Goal: Task Accomplishment & Management: Manage account settings

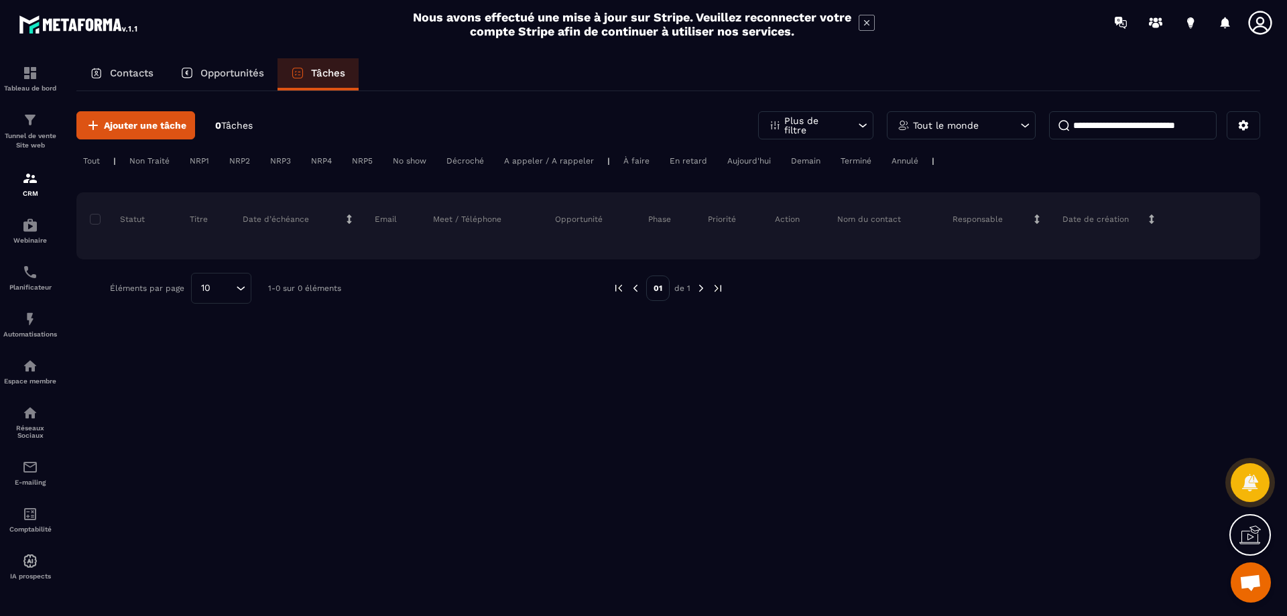
click at [141, 68] on p "Contacts" at bounding box center [132, 73] width 44 height 12
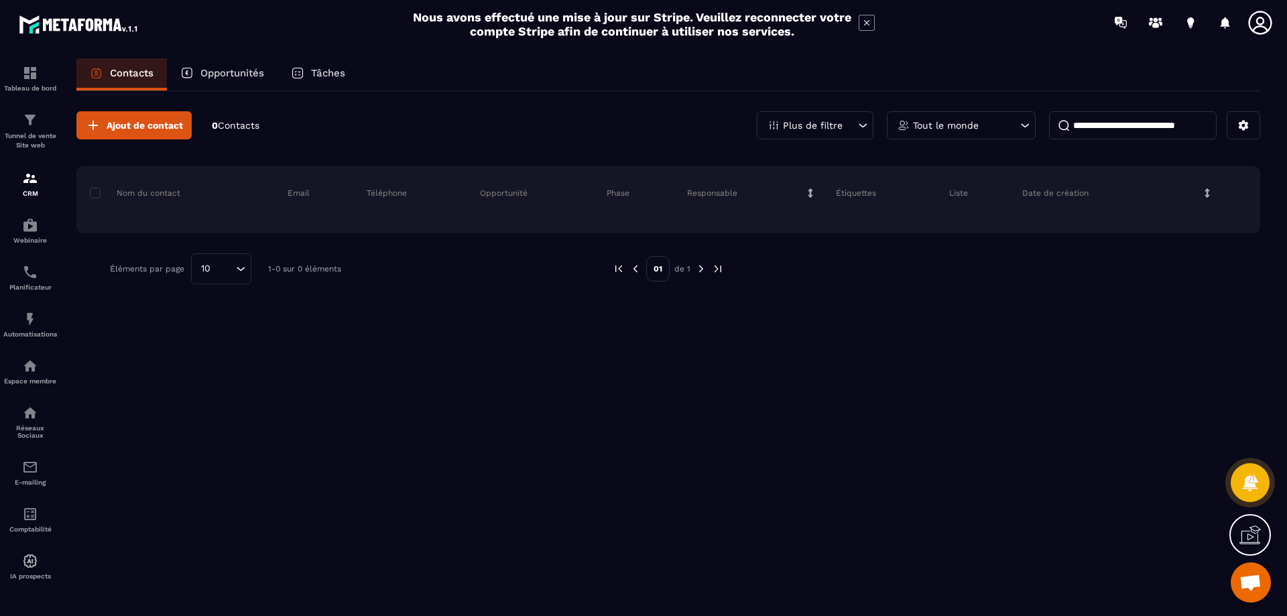
click at [848, 123] on div "Plus de filtre" at bounding box center [815, 125] width 117 height 28
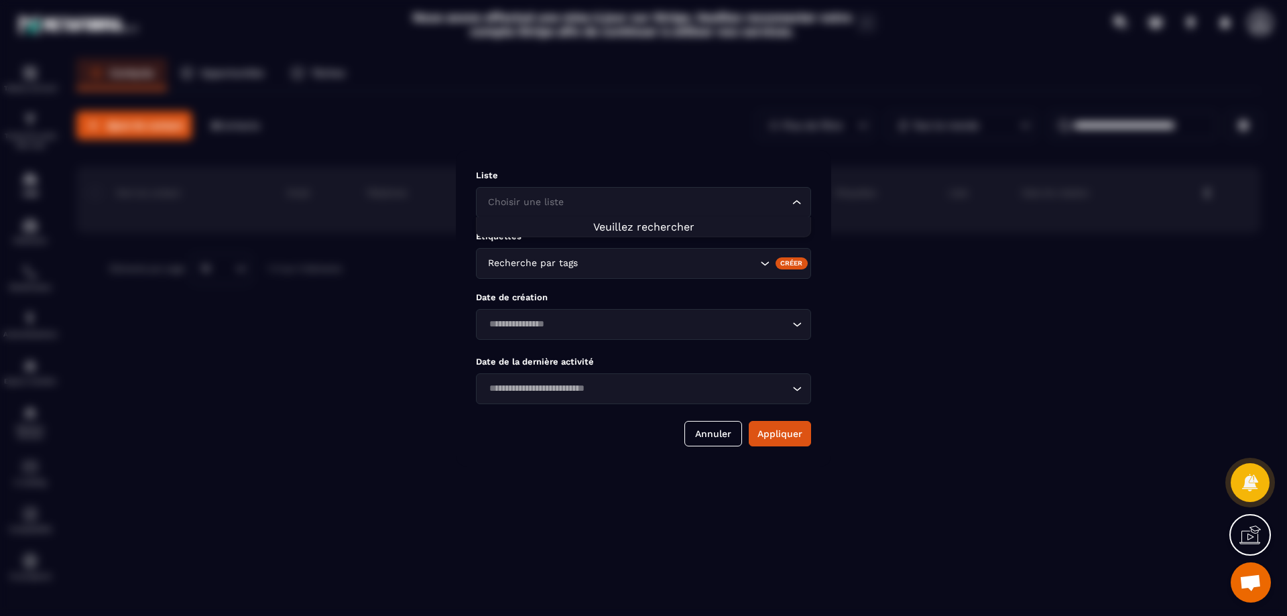
click at [690, 200] on input "Search for option" at bounding box center [637, 202] width 304 height 15
click at [704, 167] on div "Liste Choisir une liste Loading... Étiquettes Recherche par tags Créer Date de …" at bounding box center [643, 308] width 375 height 316
click at [788, 436] on button "Appliquer" at bounding box center [780, 433] width 62 height 25
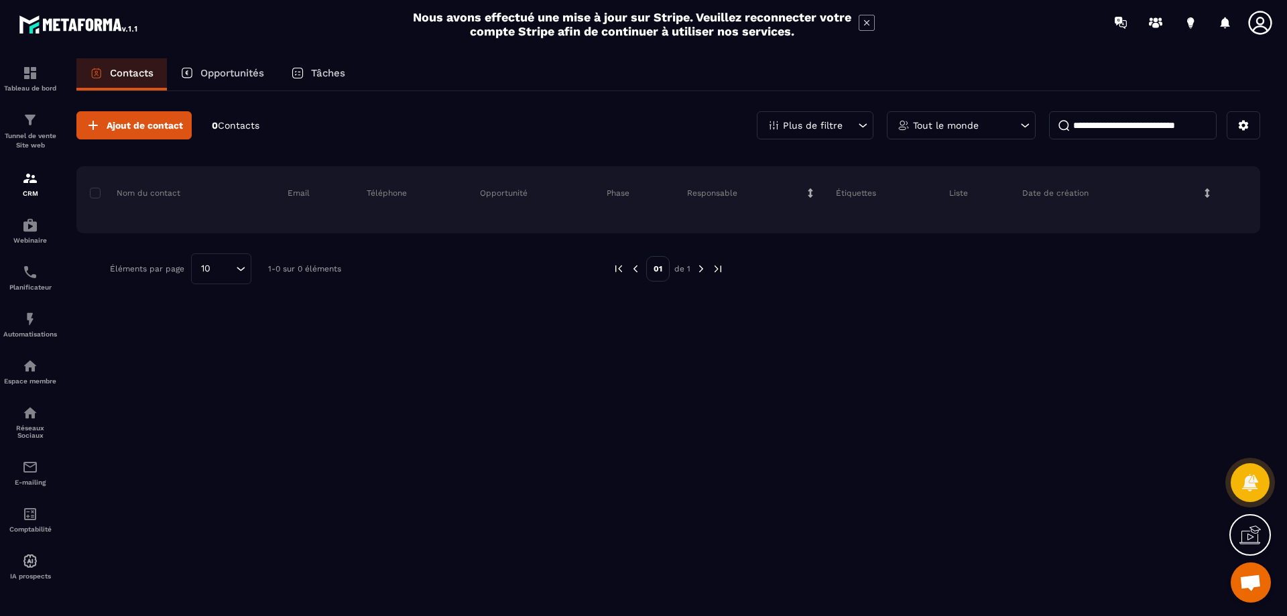
click at [996, 125] on div "Tout le monde" at bounding box center [961, 125] width 149 height 28
click at [747, 395] on div "Ajout de contact 0 Contacts Plus de filtre Tout le monde Tout le monde [PERSON_…" at bounding box center [668, 352] width 1184 height 523
click at [239, 127] on span "Contacts" at bounding box center [239, 125] width 42 height 11
click at [226, 74] on p "Opportunités" at bounding box center [232, 73] width 64 height 12
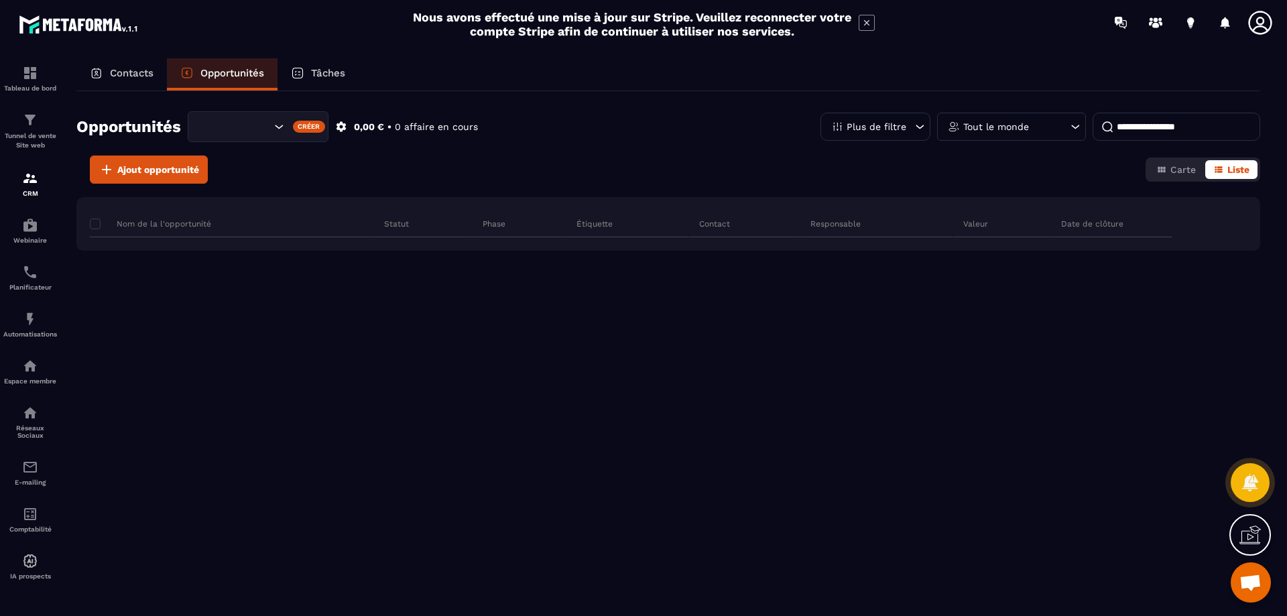
click at [298, 124] on div "Créer" at bounding box center [309, 127] width 33 height 12
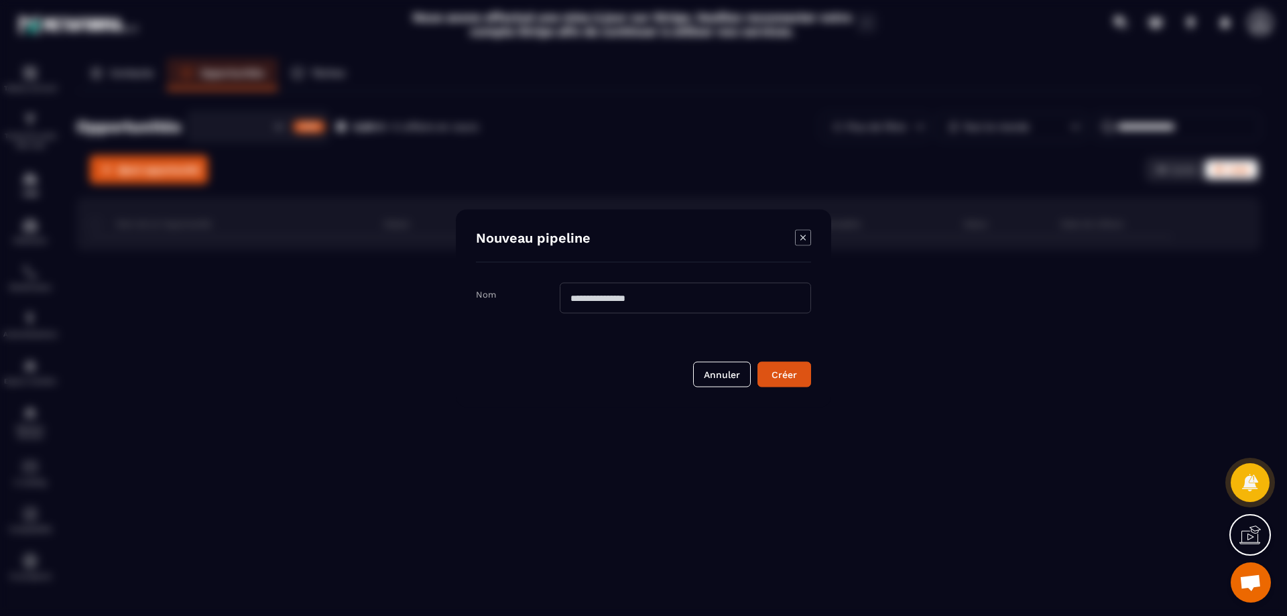
click at [663, 300] on input "Modal window" at bounding box center [685, 297] width 251 height 31
type input "*"
type input "**********"
click at [792, 381] on div "Créer" at bounding box center [784, 373] width 36 height 13
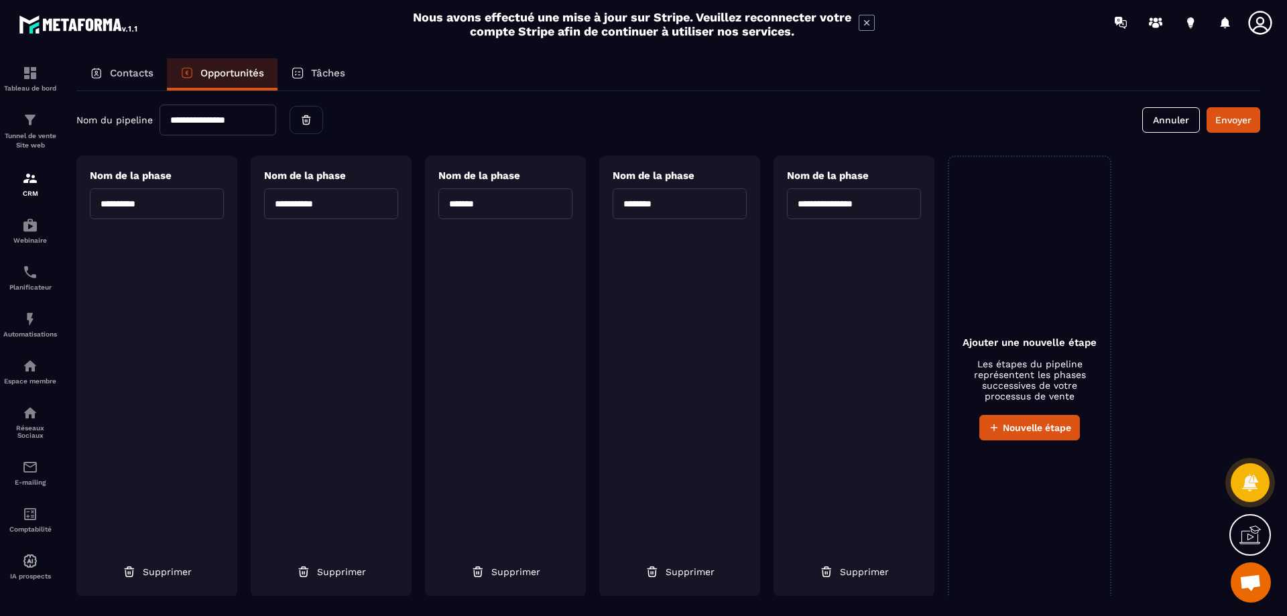
scroll to position [2, 0]
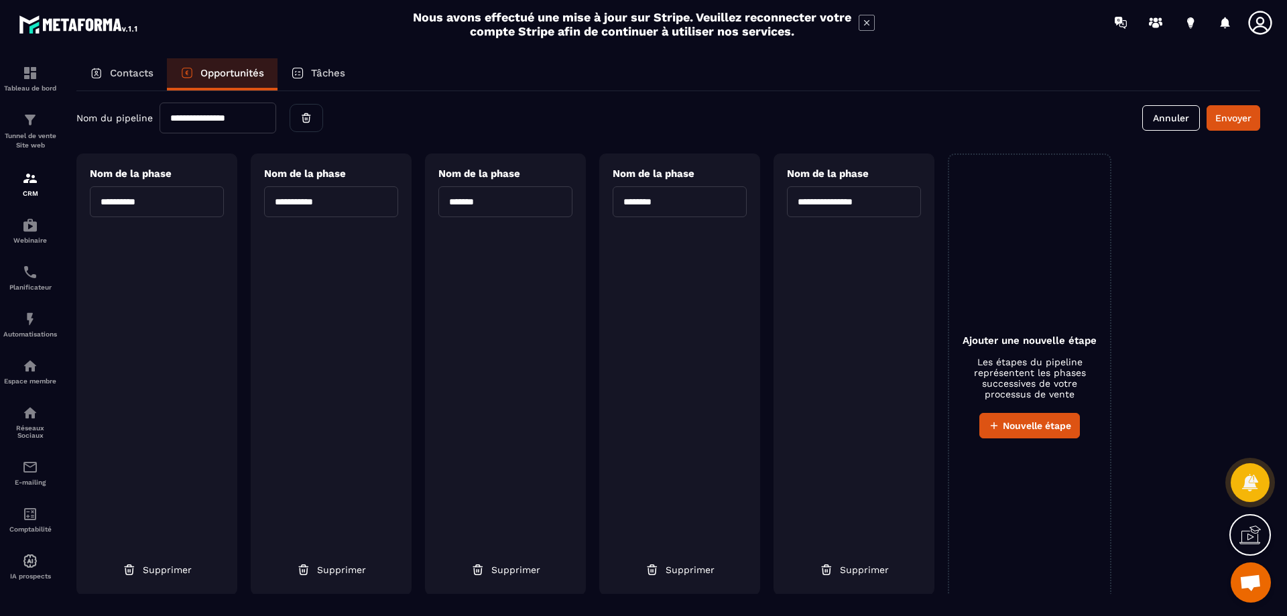
click at [149, 174] on span "Nom de la phase" at bounding box center [131, 174] width 82 height 12
click at [174, 176] on div "**********" at bounding box center [157, 192] width 134 height 50
click at [155, 216] on input "**********" at bounding box center [157, 201] width 134 height 31
click at [158, 172] on span "Nom de la phase" at bounding box center [131, 174] width 82 height 12
click at [183, 172] on div "**********" at bounding box center [157, 192] width 134 height 50
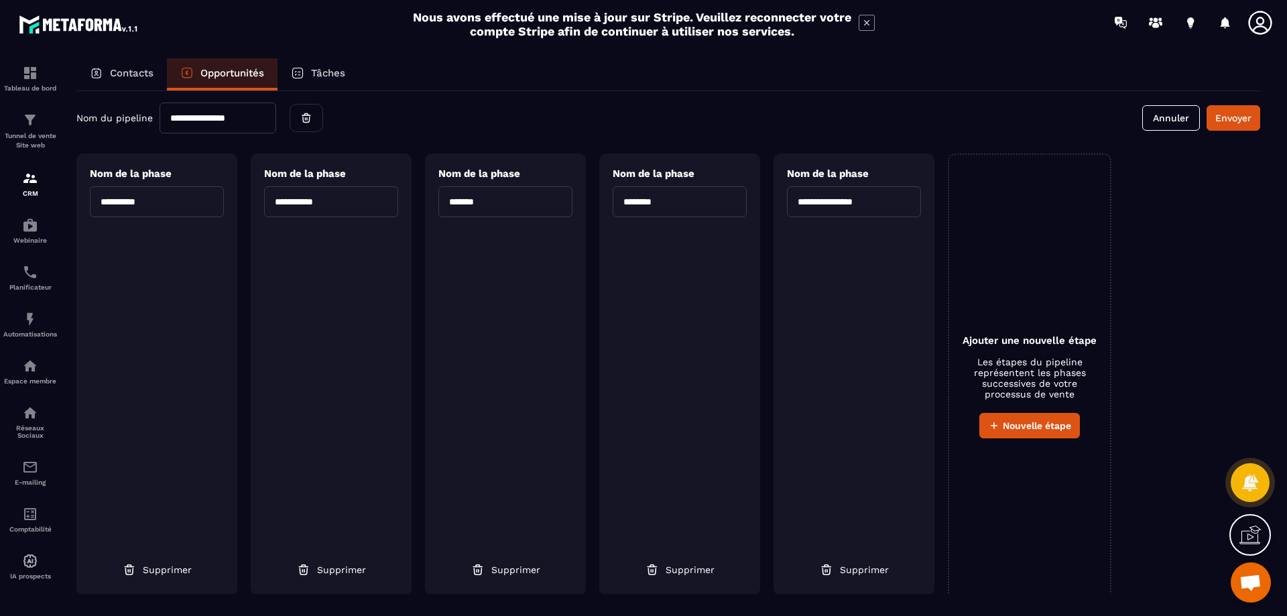
click at [371, 179] on div "**********" at bounding box center [331, 192] width 134 height 50
click at [483, 172] on span "Nom de la phase" at bounding box center [479, 174] width 82 height 12
click at [855, 167] on div "**********" at bounding box center [854, 192] width 134 height 50
click at [489, 199] on input "*******" at bounding box center [505, 201] width 134 height 31
click at [824, 198] on input "**********" at bounding box center [854, 201] width 134 height 31
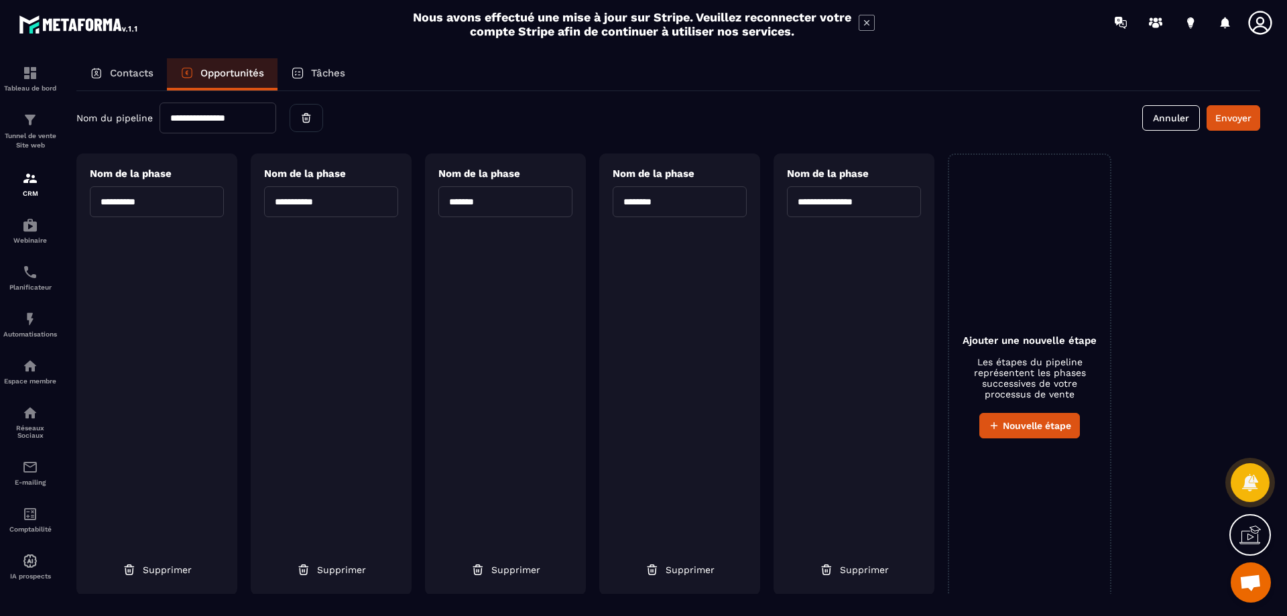
click at [194, 199] on input "**********" at bounding box center [157, 201] width 134 height 31
click at [362, 202] on input "**********" at bounding box center [331, 201] width 134 height 31
click at [490, 198] on input "*******" at bounding box center [505, 201] width 134 height 31
click at [139, 318] on div "**********" at bounding box center [156, 374] width 161 height 442
click at [344, 275] on div "**********" at bounding box center [331, 374] width 161 height 442
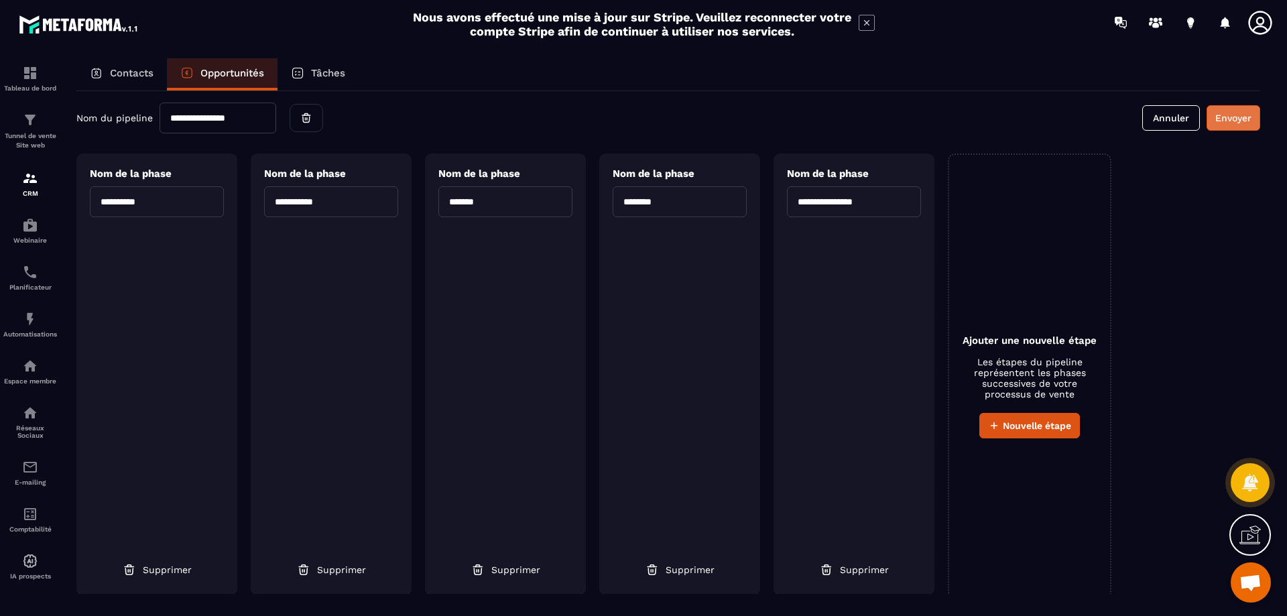
click at [1234, 123] on button "Envoyer" at bounding box center [1233, 117] width 54 height 25
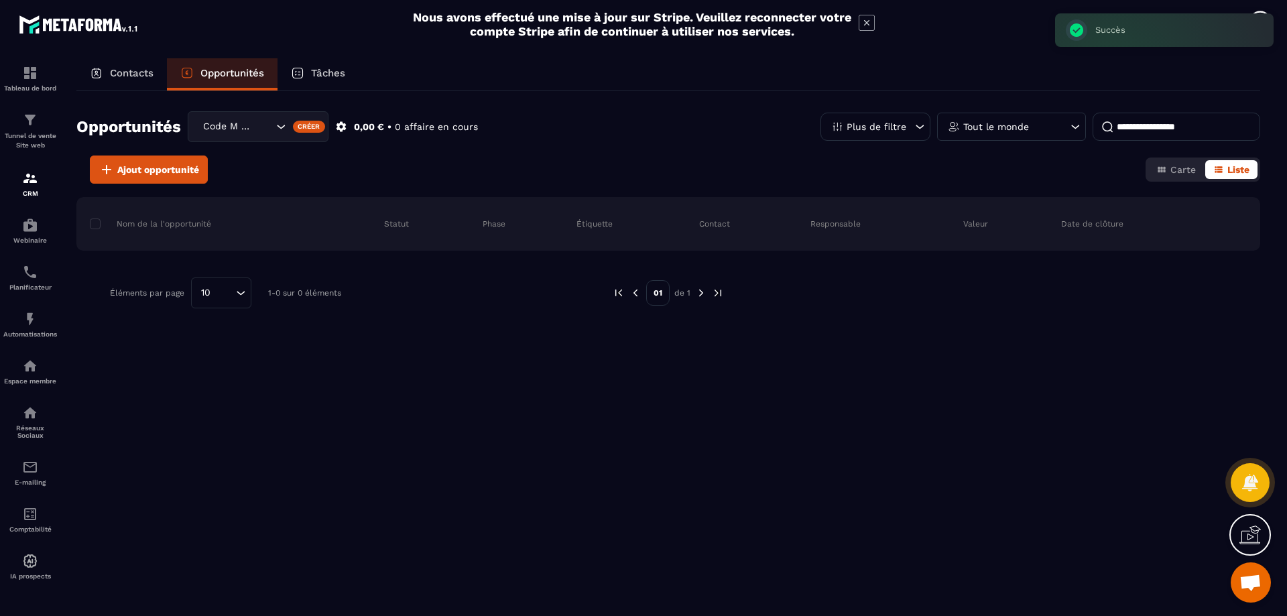
scroll to position [0, 0]
click at [282, 126] on icon "Search for option" at bounding box center [278, 126] width 13 height 13
click at [277, 125] on icon "Search for option" at bounding box center [280, 126] width 13 height 13
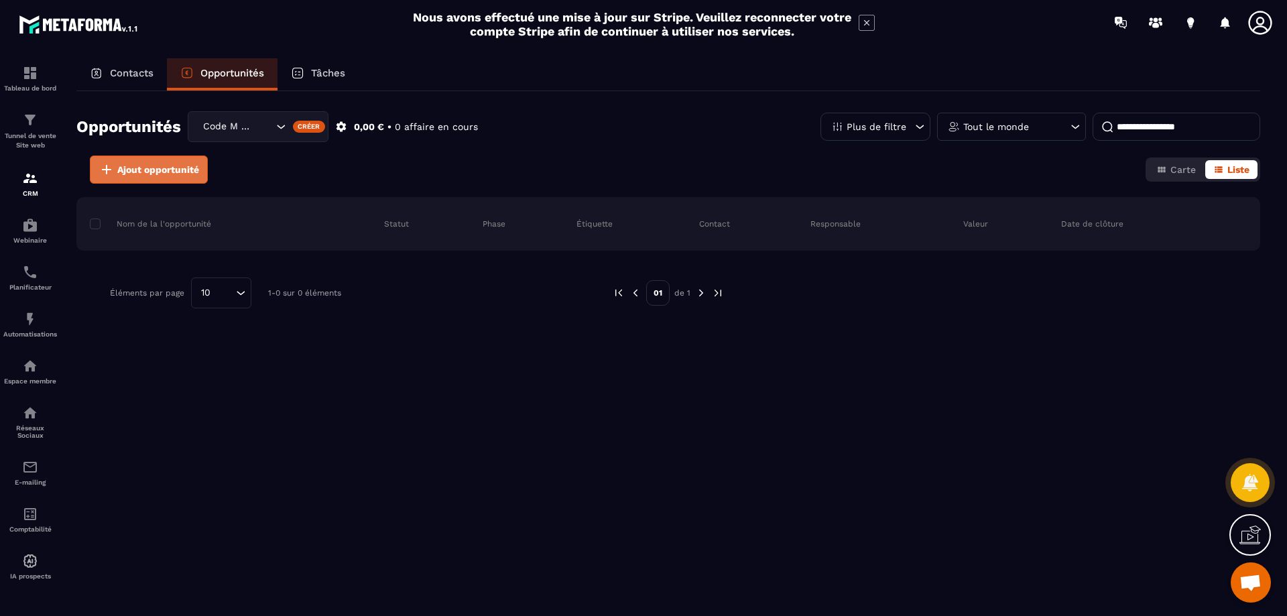
click at [159, 166] on span "Ajout opportunité" at bounding box center [158, 169] width 82 height 13
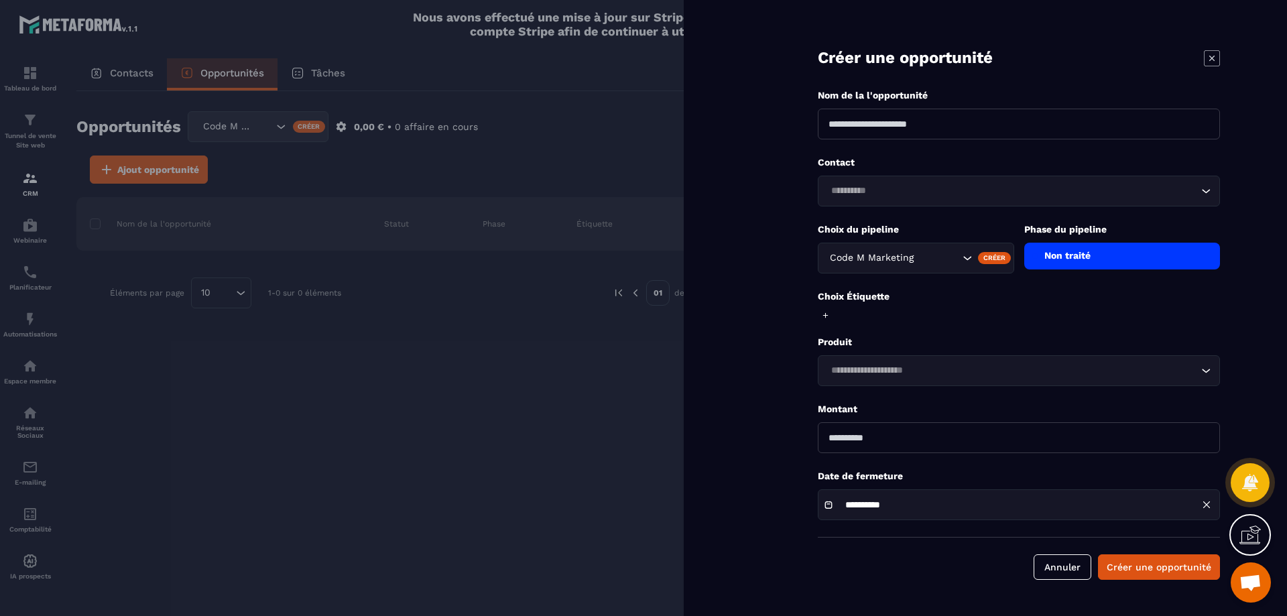
click at [993, 259] on div "Créer" at bounding box center [994, 258] width 33 height 12
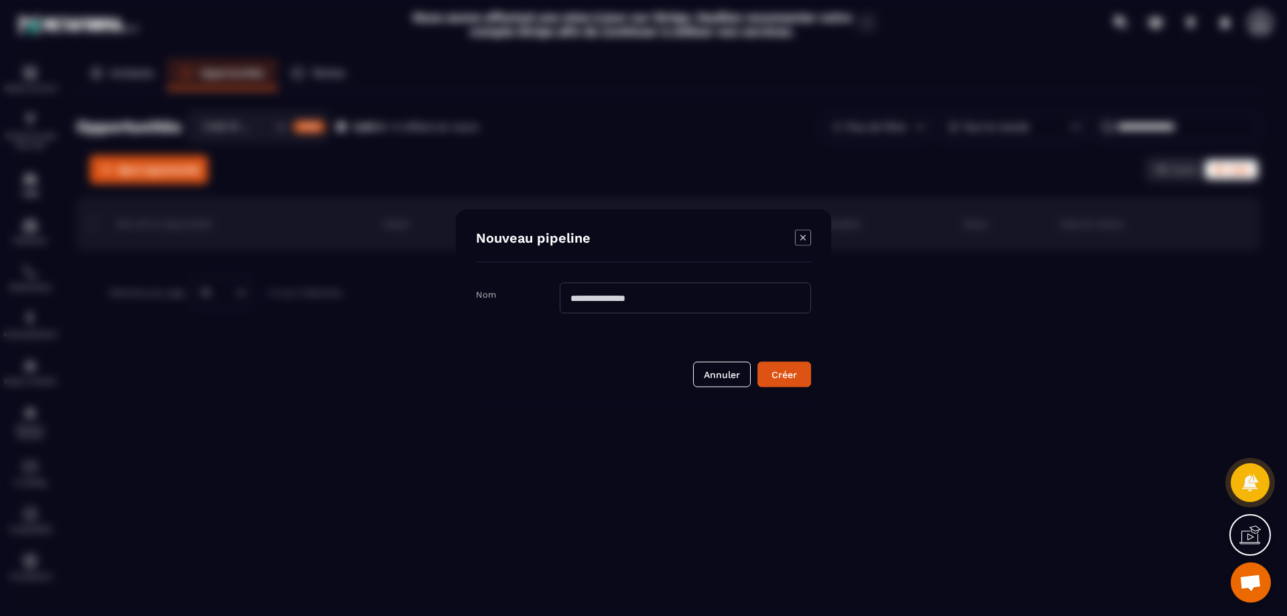
click at [675, 296] on input "Modal window" at bounding box center [685, 297] width 251 height 31
type input "**********"
click at [784, 380] on div "Créer" at bounding box center [784, 373] width 36 height 13
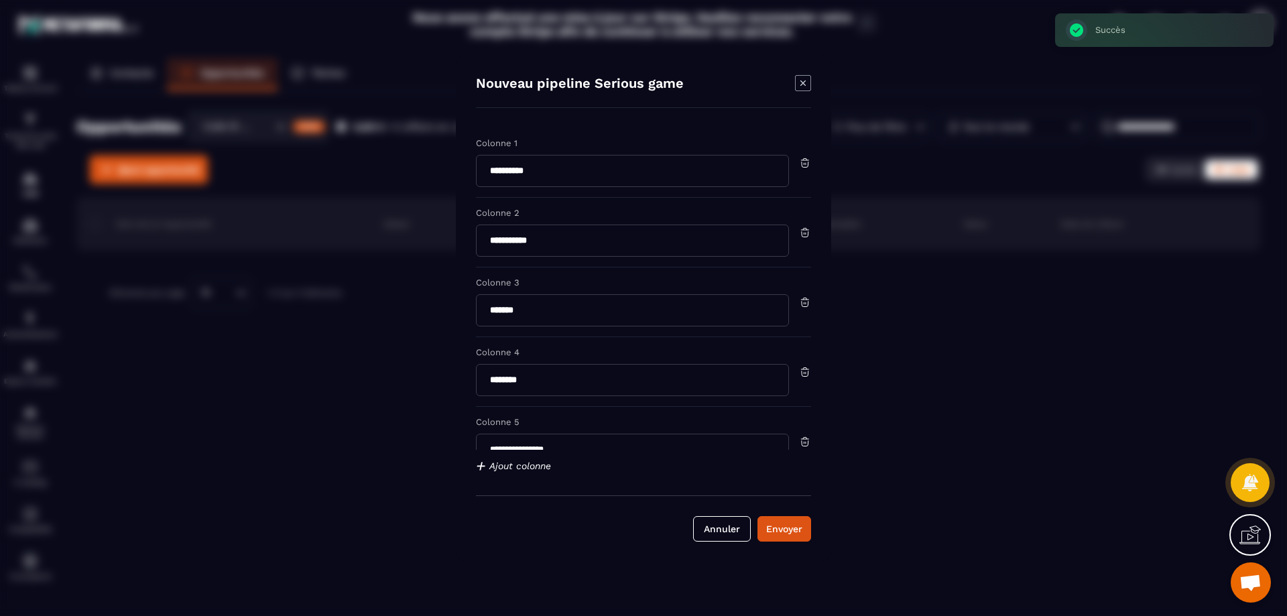
scroll to position [26, 0]
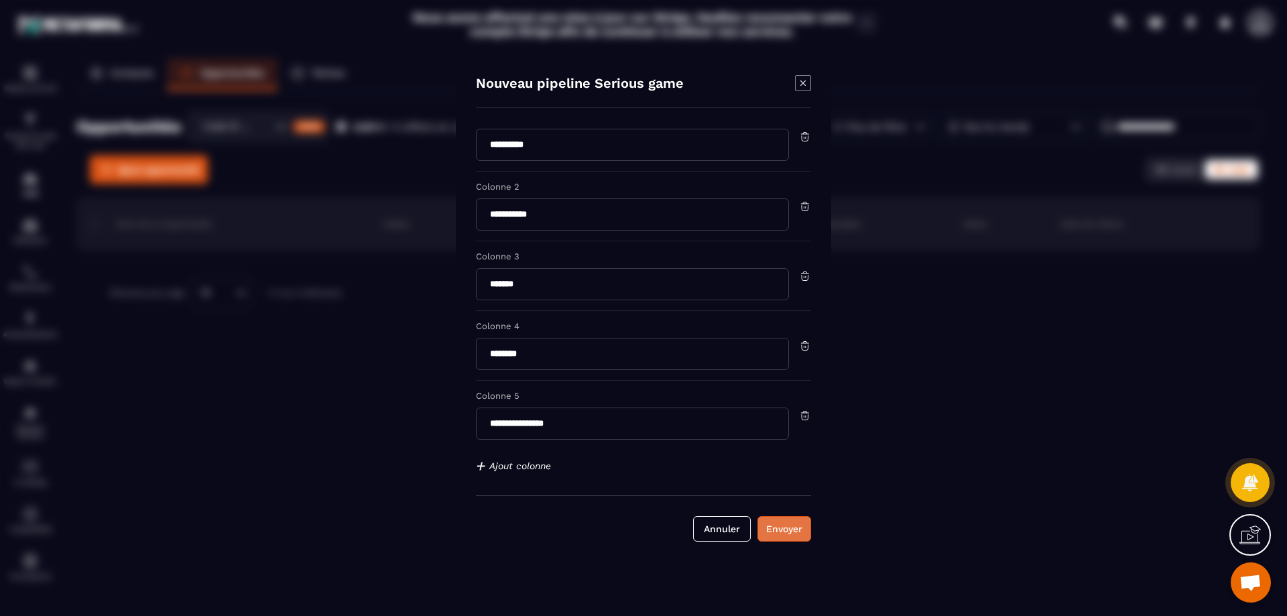
click at [786, 530] on div "Envoyer" at bounding box center [784, 528] width 36 height 13
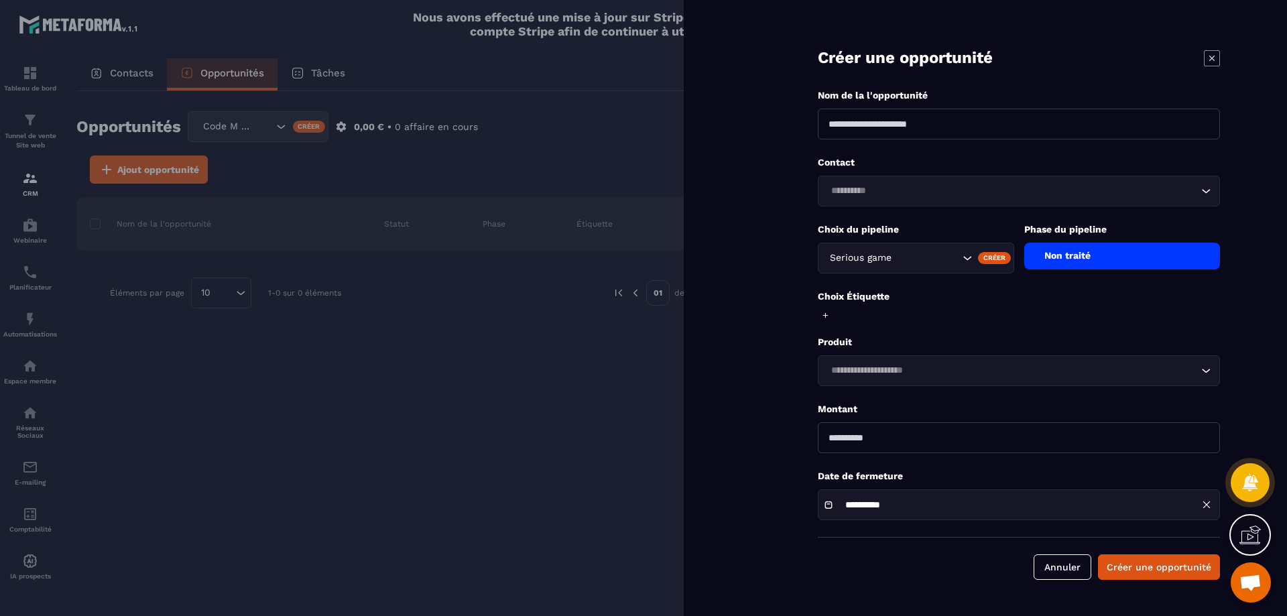
click at [1215, 60] on icon at bounding box center [1212, 58] width 16 height 16
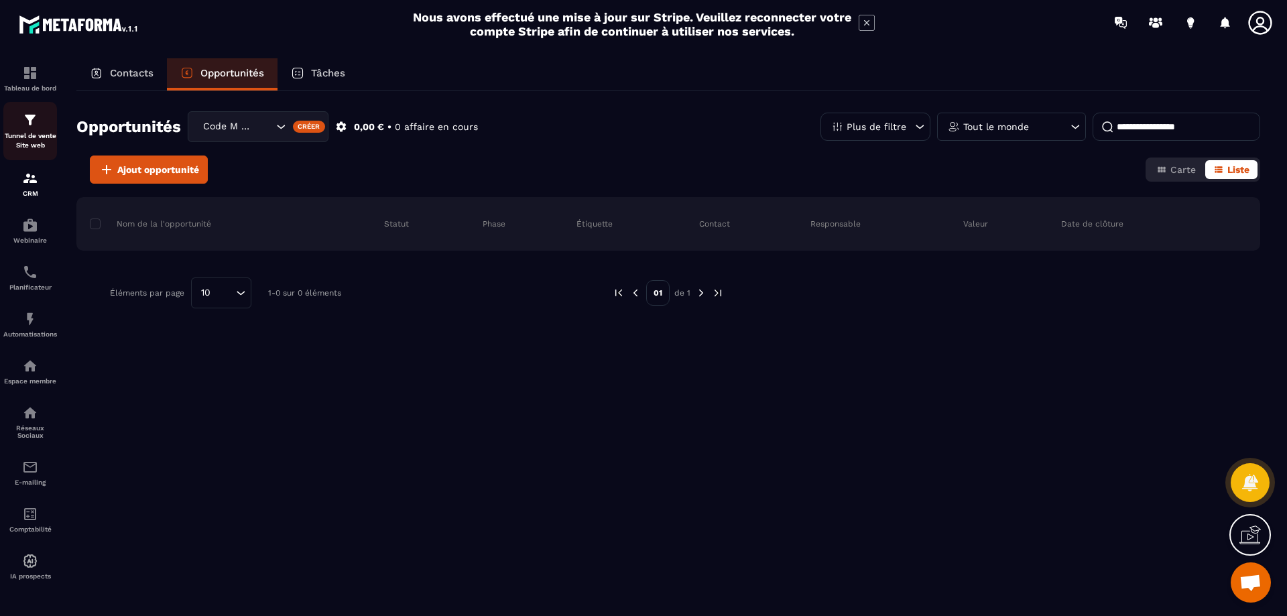
click at [36, 124] on img at bounding box center [30, 120] width 16 height 16
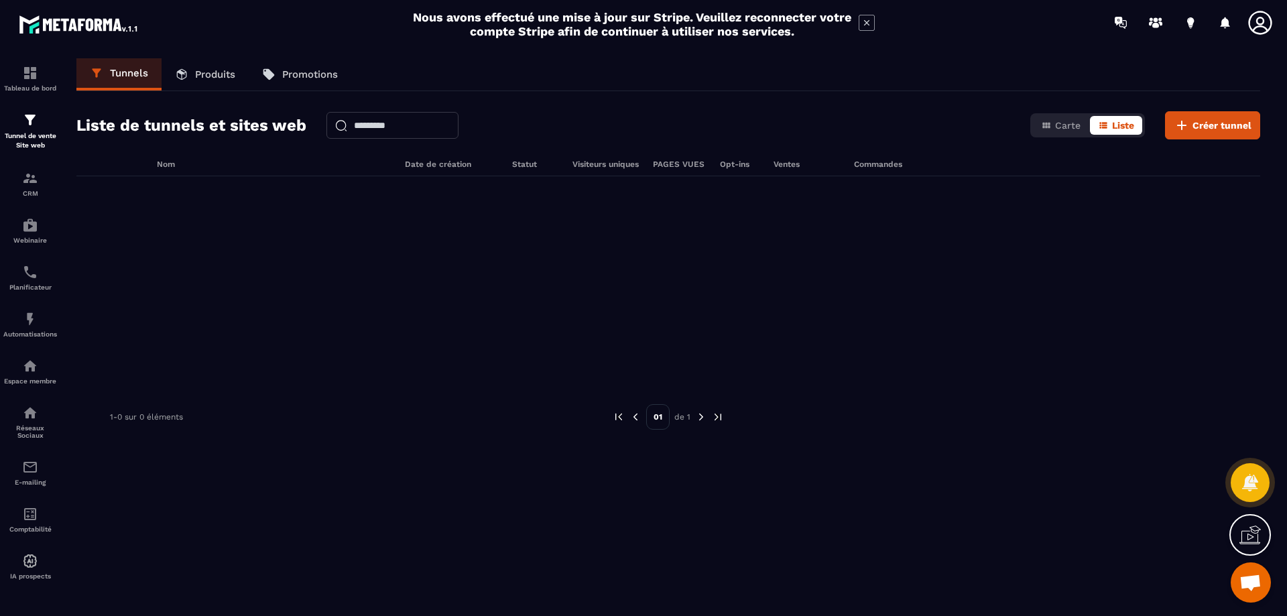
click at [173, 251] on div at bounding box center [668, 276] width 1184 height 201
drag, startPoint x: 215, startPoint y: 349, endPoint x: 316, endPoint y: 393, distance: 110.2
click at [216, 351] on div at bounding box center [668, 276] width 1184 height 201
drag, startPoint x: 328, startPoint y: 393, endPoint x: 597, endPoint y: 384, distance: 269.6
click at [337, 391] on div "Nom Date de création Statut Visiteurs uniques PAGES VUES Opt-ins Ventes Command…" at bounding box center [668, 401] width 1184 height 482
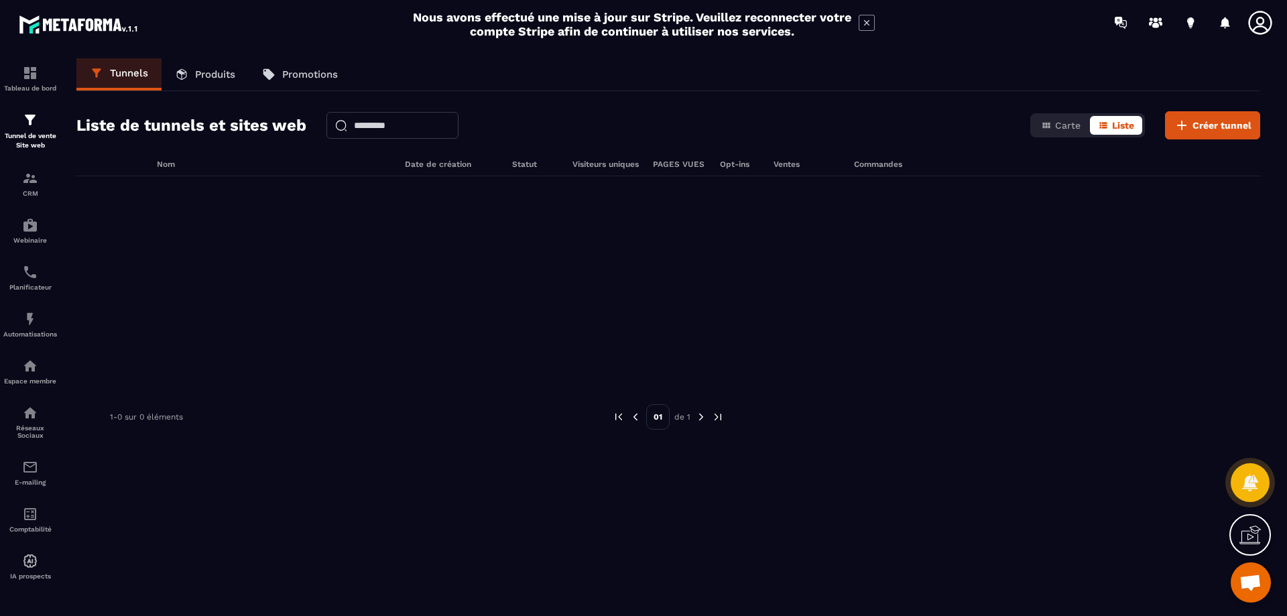
click at [697, 414] on img at bounding box center [701, 417] width 12 height 12
click at [636, 416] on img at bounding box center [635, 417] width 12 height 12
click at [1241, 129] on span "Créer tunnel" at bounding box center [1221, 125] width 59 height 13
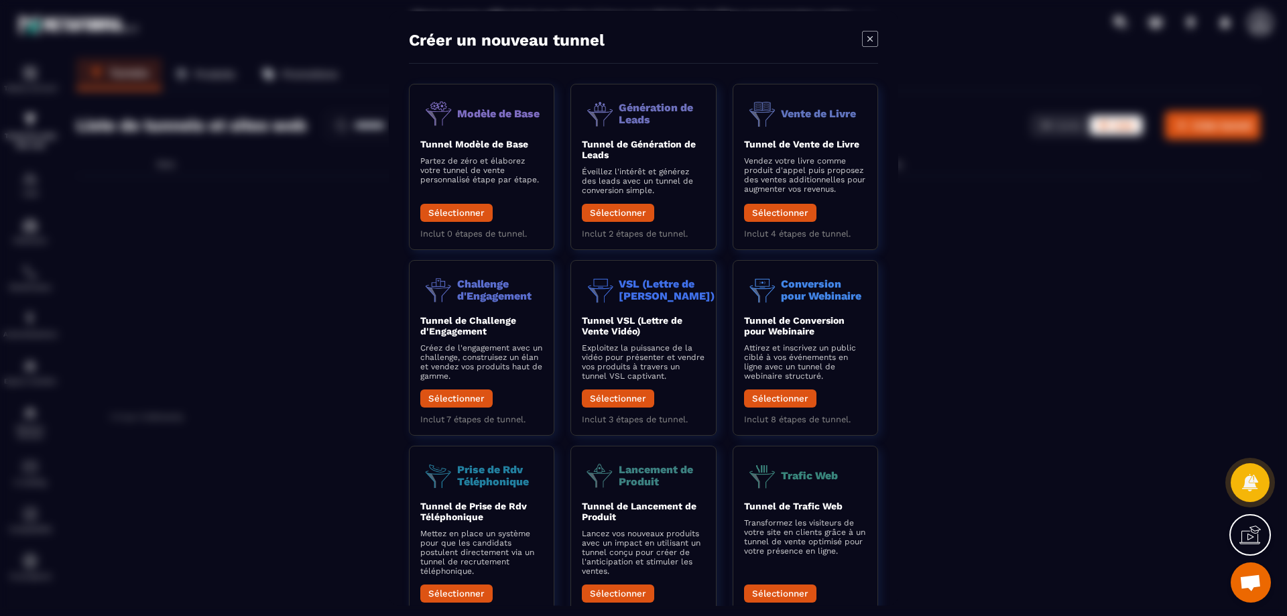
click at [874, 37] on icon "Modal window" at bounding box center [870, 39] width 16 height 16
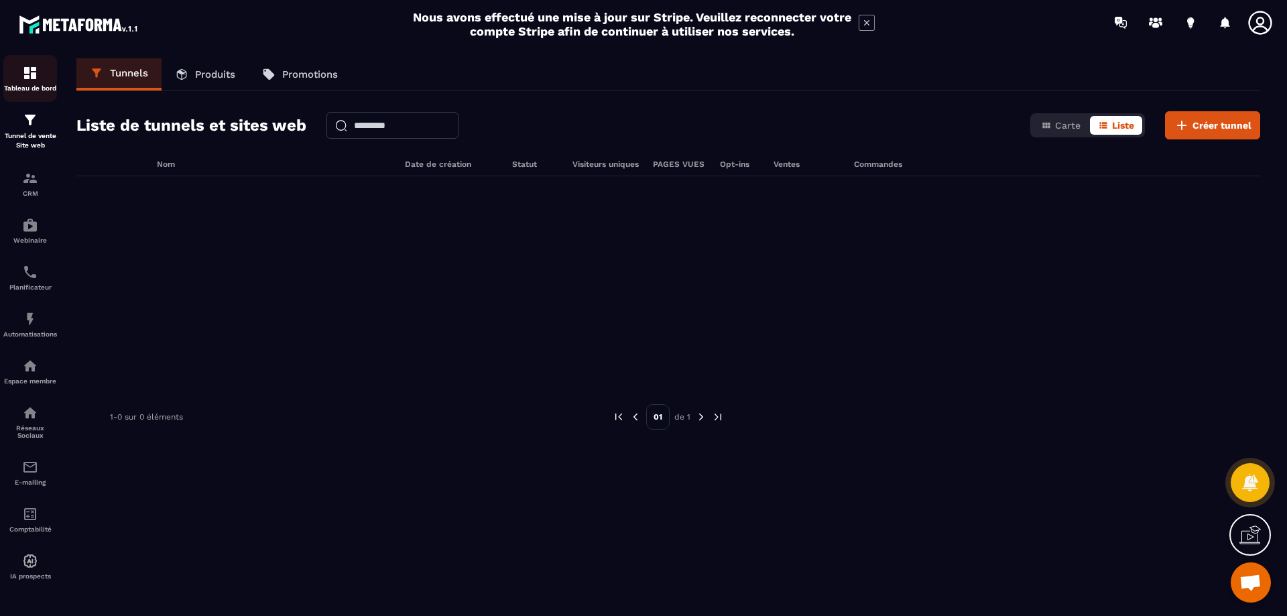
click at [26, 78] on img at bounding box center [30, 73] width 16 height 16
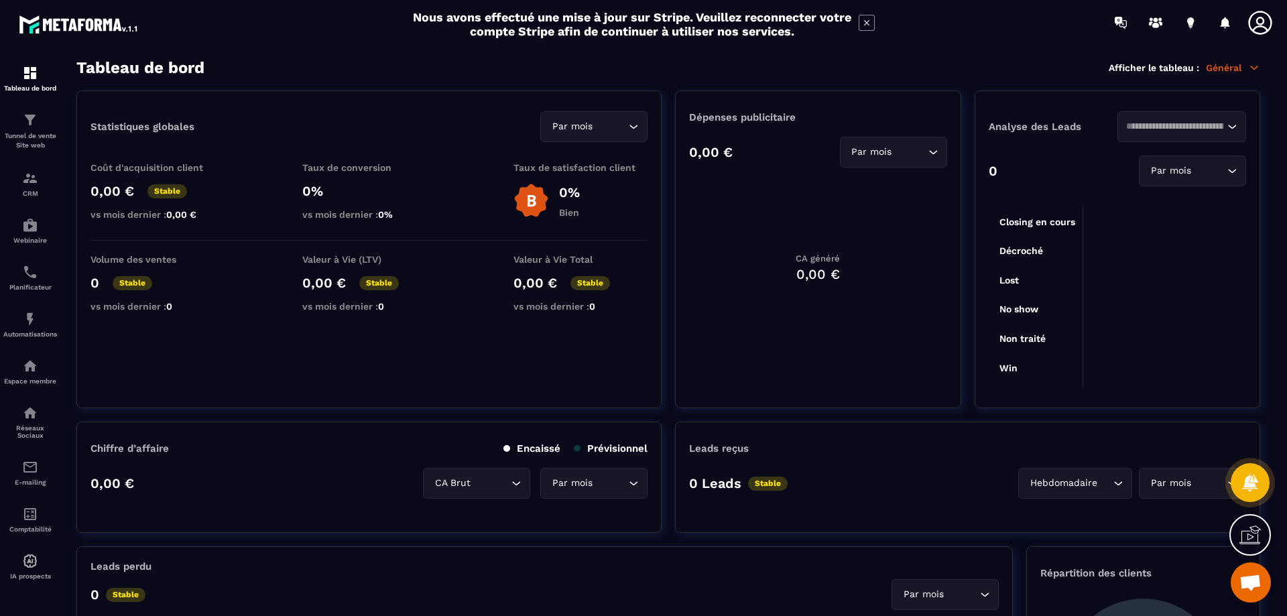
scroll to position [335, 0]
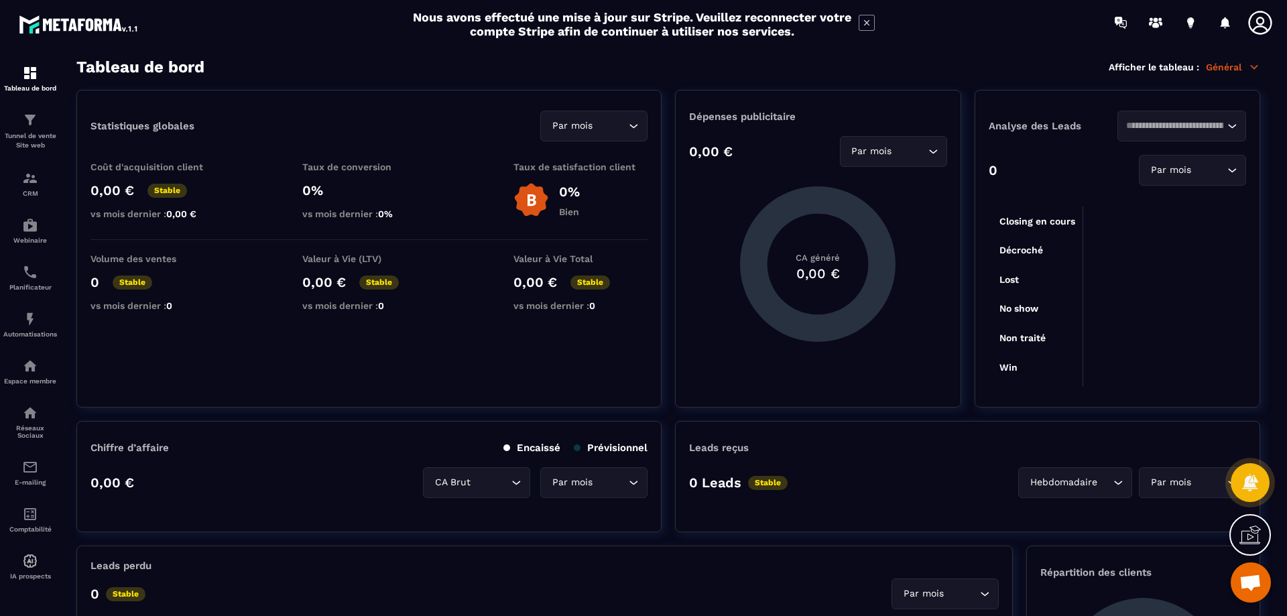
scroll to position [0, 0]
click at [1246, 67] on p "Général" at bounding box center [1233, 68] width 54 height 12
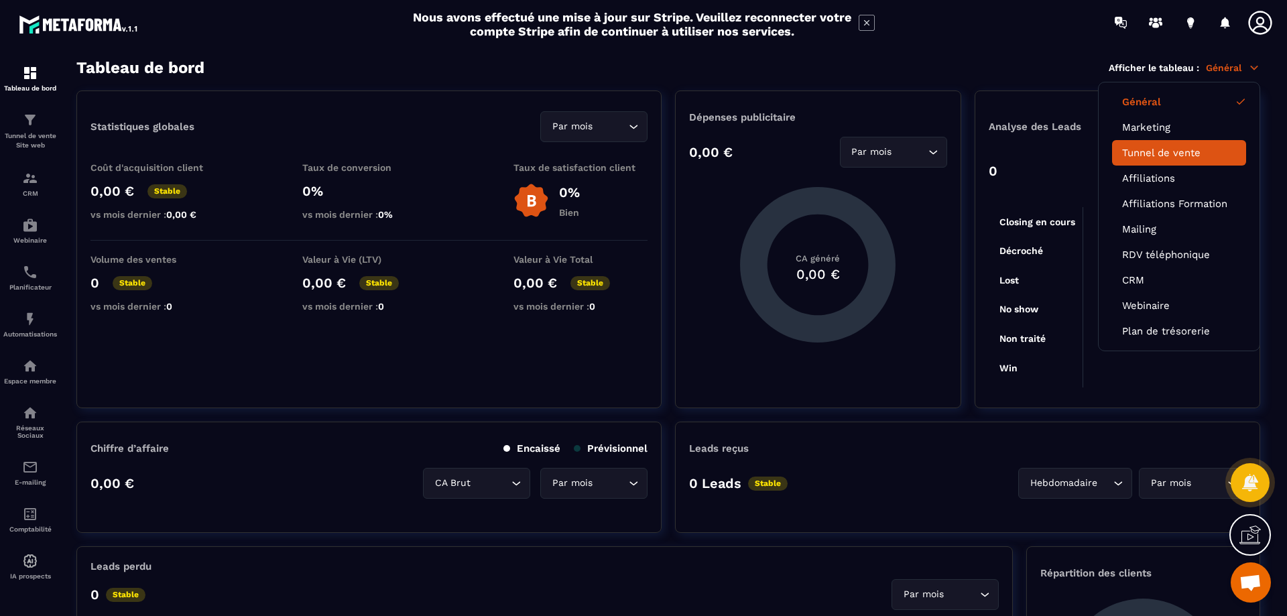
click at [1173, 148] on link "Tunnel de vente" at bounding box center [1179, 153] width 114 height 12
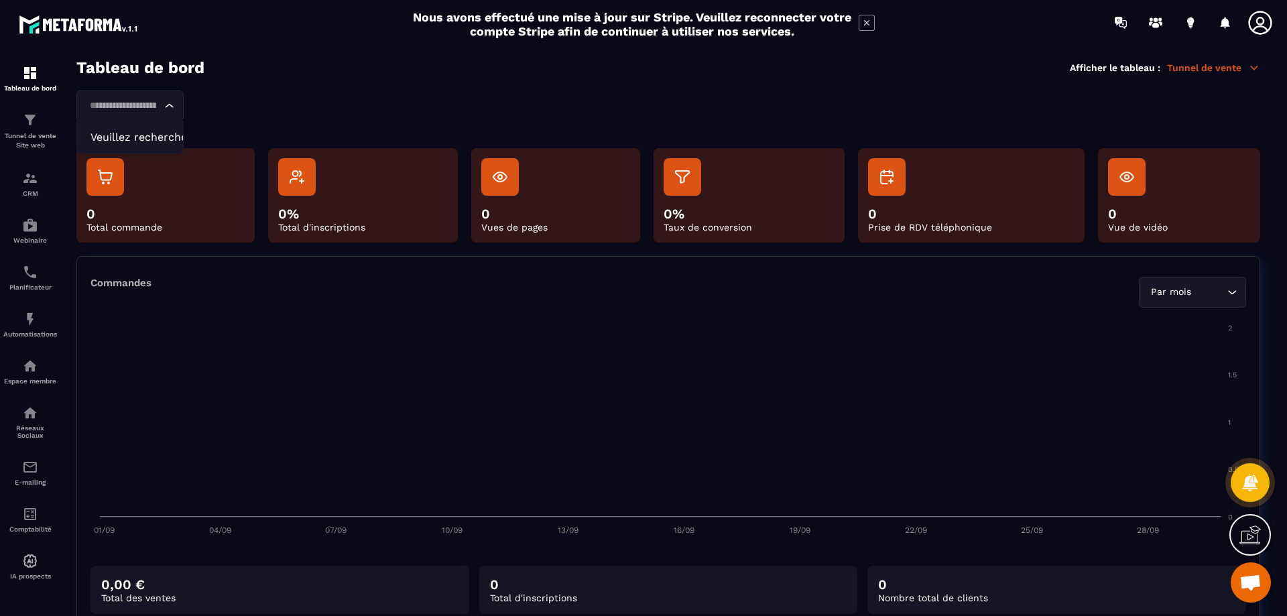
click at [174, 107] on icon "Search for option" at bounding box center [169, 105] width 13 height 13
click at [323, 110] on div "Loading... Veuillez rechercher" at bounding box center [668, 105] width 1184 height 31
click at [37, 127] on img at bounding box center [30, 120] width 16 height 16
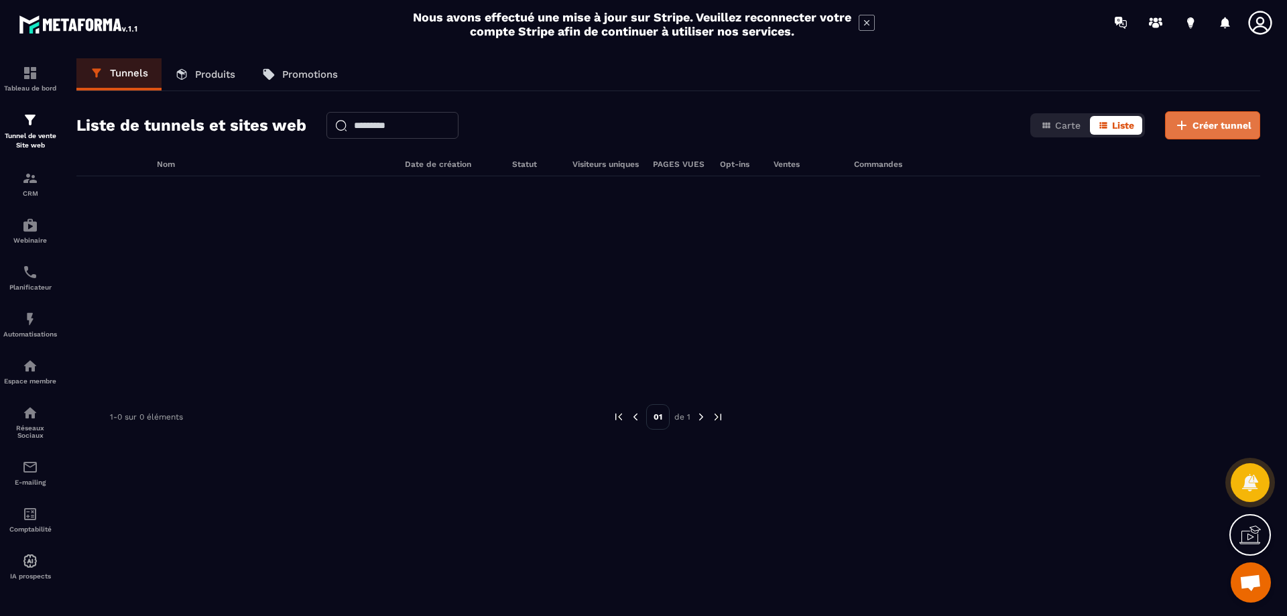
click at [1232, 128] on span "Créer tunnel" at bounding box center [1221, 125] width 59 height 13
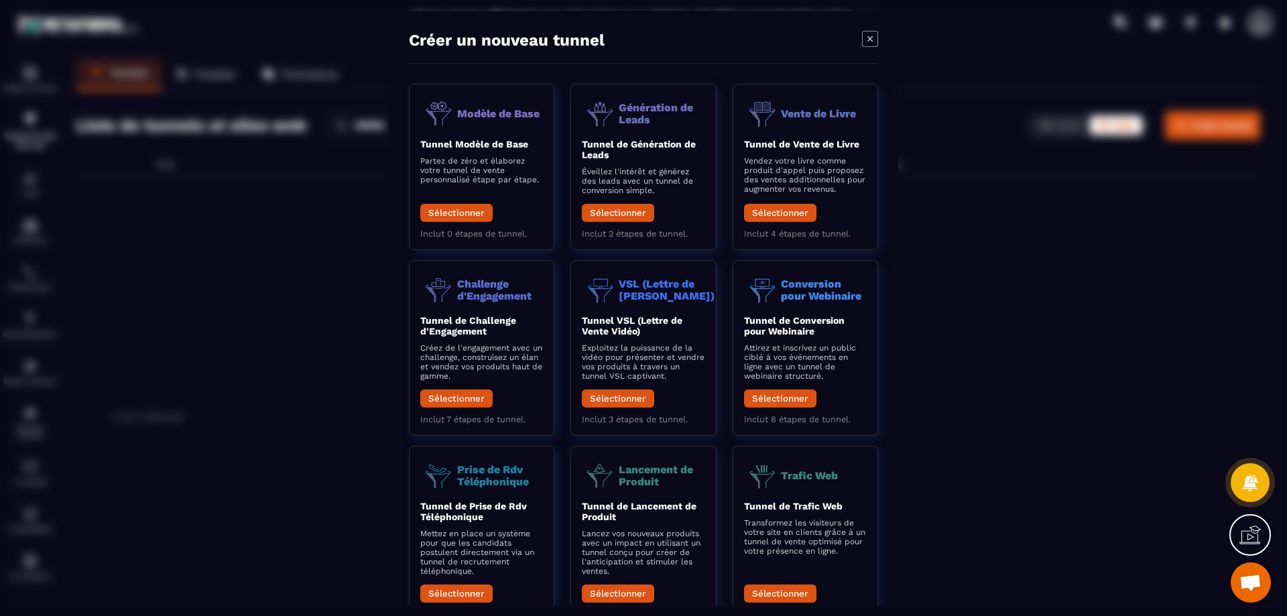
click at [871, 44] on icon "Modal window" at bounding box center [870, 39] width 16 height 16
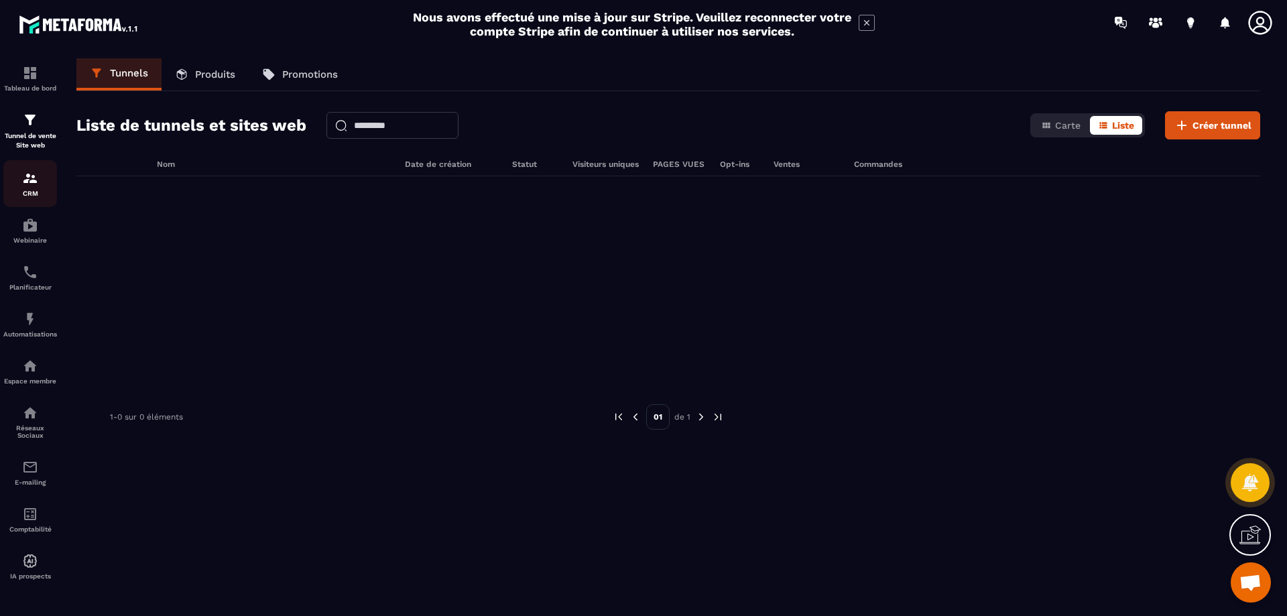
click at [25, 182] on img at bounding box center [30, 178] width 16 height 16
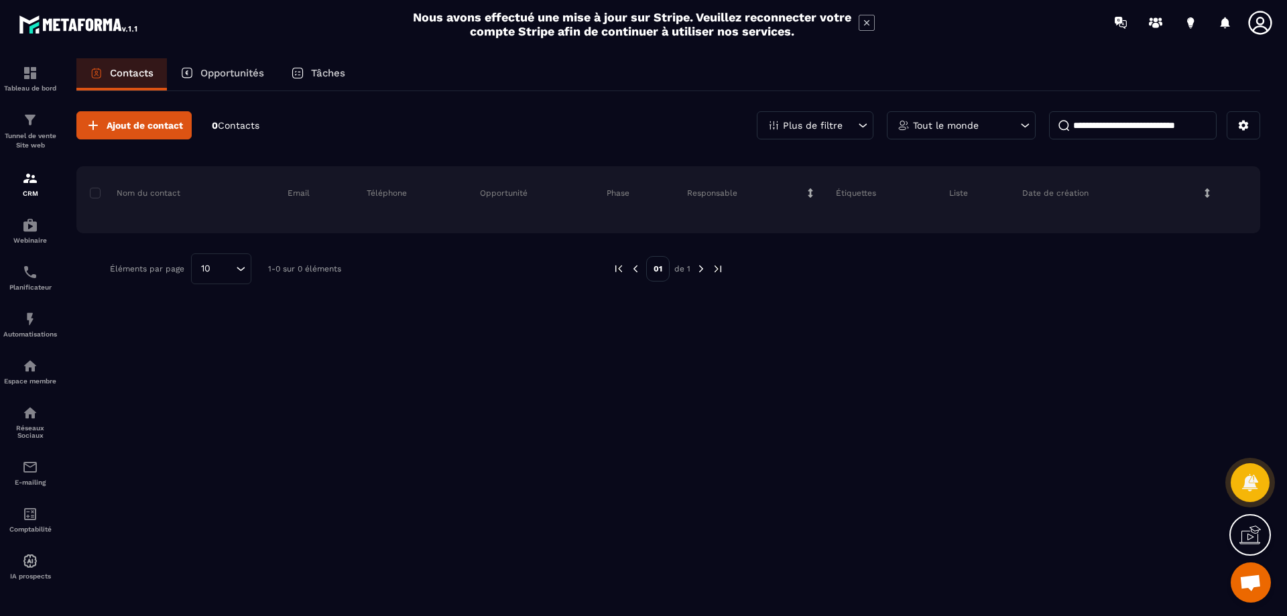
click at [221, 73] on p "Opportunités" at bounding box center [232, 73] width 64 height 12
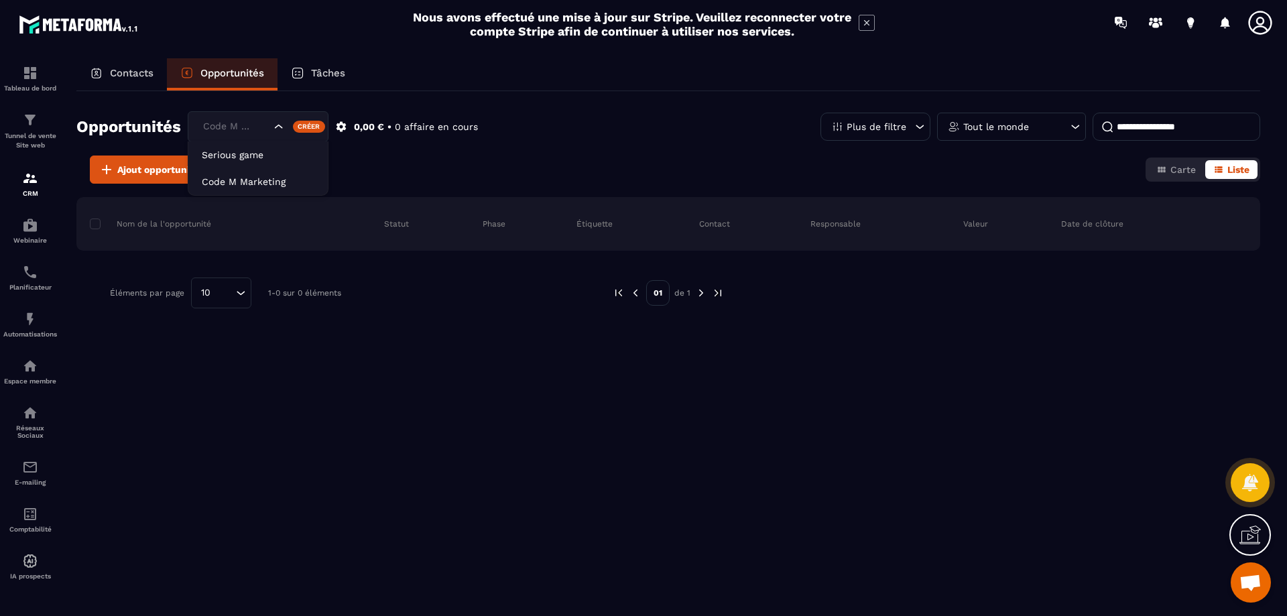
click at [285, 126] on icon "Search for option" at bounding box center [278, 126] width 13 height 13
click at [237, 147] on li "Serious game" at bounding box center [257, 154] width 139 height 27
click at [257, 124] on div "Serious game" at bounding box center [235, 126] width 74 height 15
click at [239, 177] on p "Code M Marketing" at bounding box center [258, 181] width 113 height 13
click at [255, 127] on div "Code M Marketing" at bounding box center [235, 126] width 74 height 15
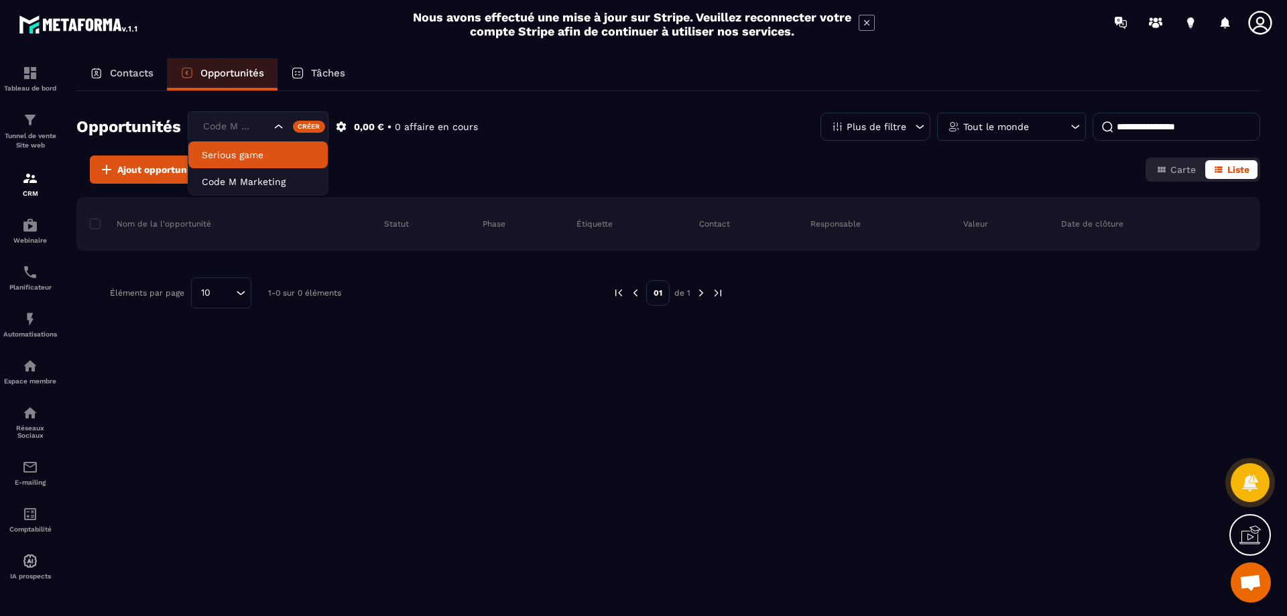
click at [259, 159] on p "Serious game" at bounding box center [258, 154] width 113 height 13
click at [265, 131] on input "Search for option" at bounding box center [235, 126] width 71 height 15
click at [261, 179] on p "Code M Marketing" at bounding box center [258, 181] width 113 height 13
click at [303, 129] on div "Créer" at bounding box center [309, 127] width 33 height 12
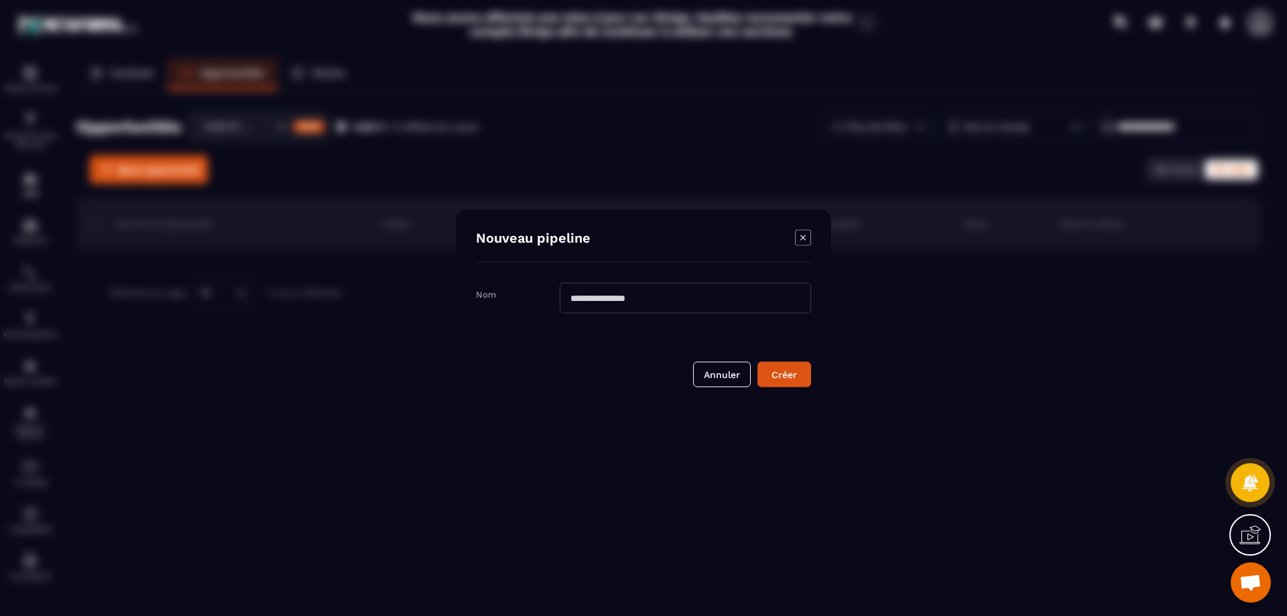
click at [802, 235] on icon "Modal window" at bounding box center [803, 237] width 16 height 16
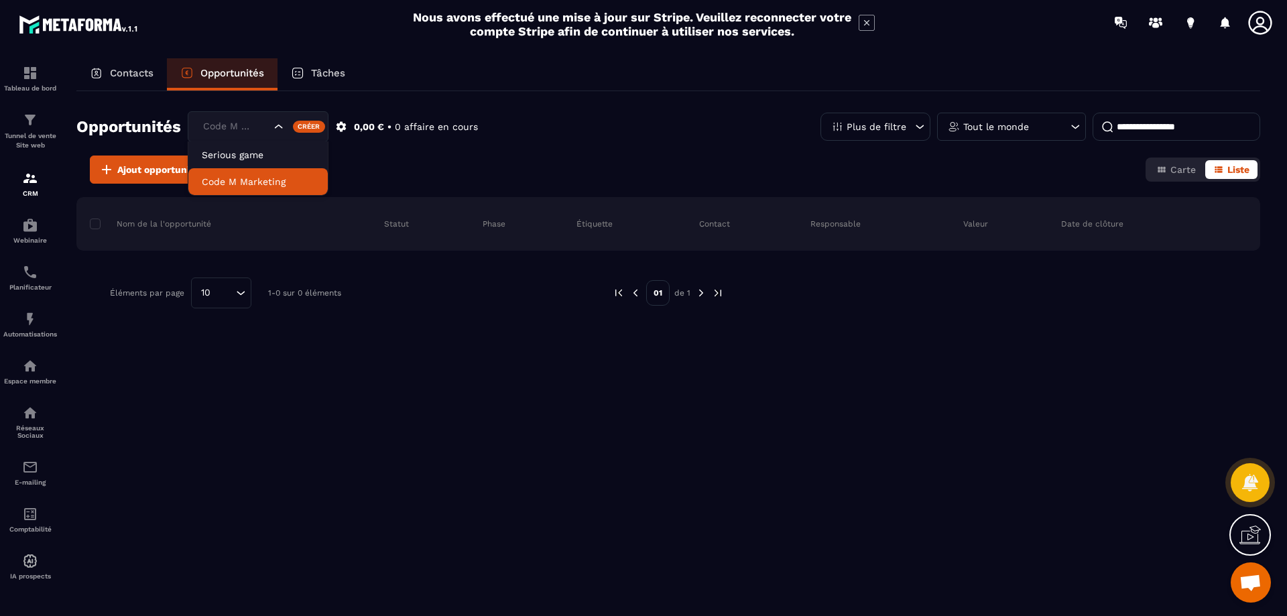
click at [285, 130] on icon "Search for option" at bounding box center [278, 126] width 13 height 13
click at [264, 158] on p "Serious game" at bounding box center [258, 154] width 113 height 13
click at [279, 130] on icon "Search for option" at bounding box center [280, 126] width 13 height 13
click at [251, 187] on p "Code M Marketing" at bounding box center [258, 181] width 113 height 13
click at [898, 134] on div "Plus de filtre" at bounding box center [875, 127] width 110 height 28
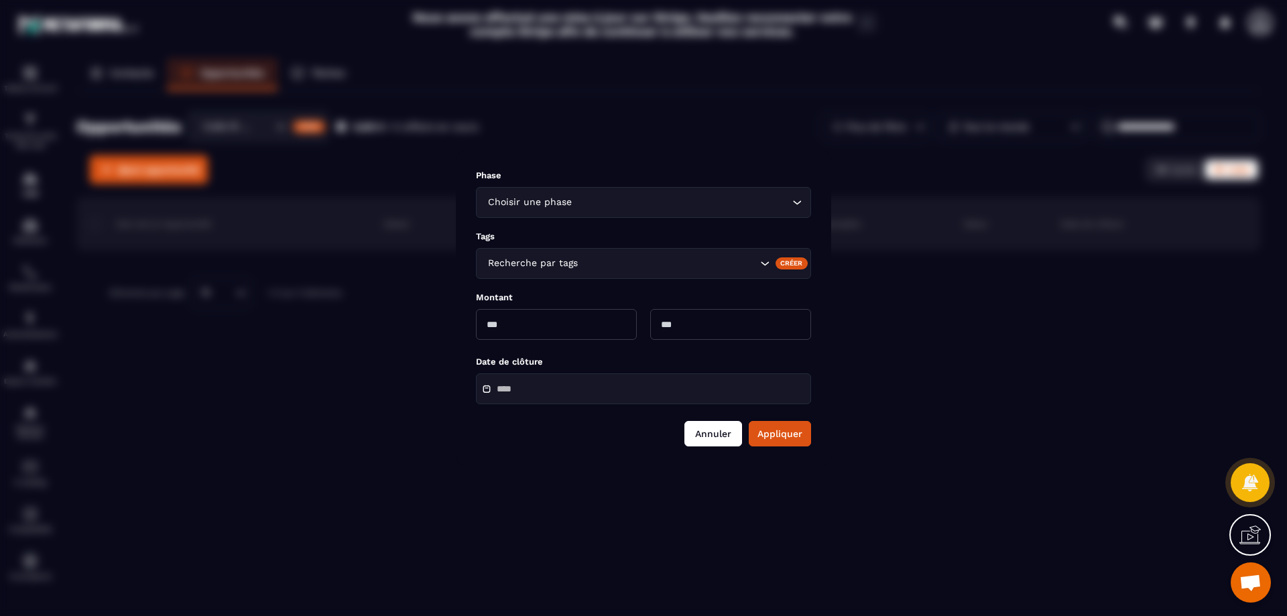
click at [719, 440] on button "Annuler" at bounding box center [713, 433] width 58 height 25
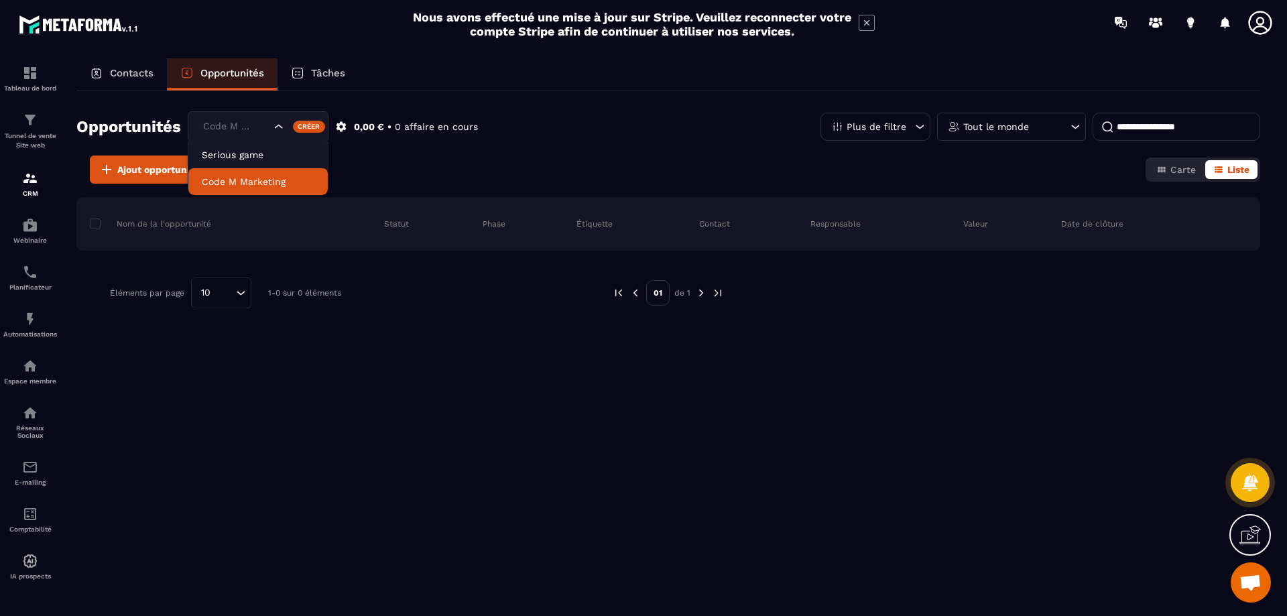
click at [250, 127] on div "Code M Marketing" at bounding box center [235, 126] width 74 height 15
click at [229, 180] on p "Code M Marketing" at bounding box center [258, 181] width 113 height 13
click at [1231, 171] on span "Liste" at bounding box center [1238, 169] width 22 height 11
click at [1157, 171] on icon "button" at bounding box center [1161, 169] width 11 height 11
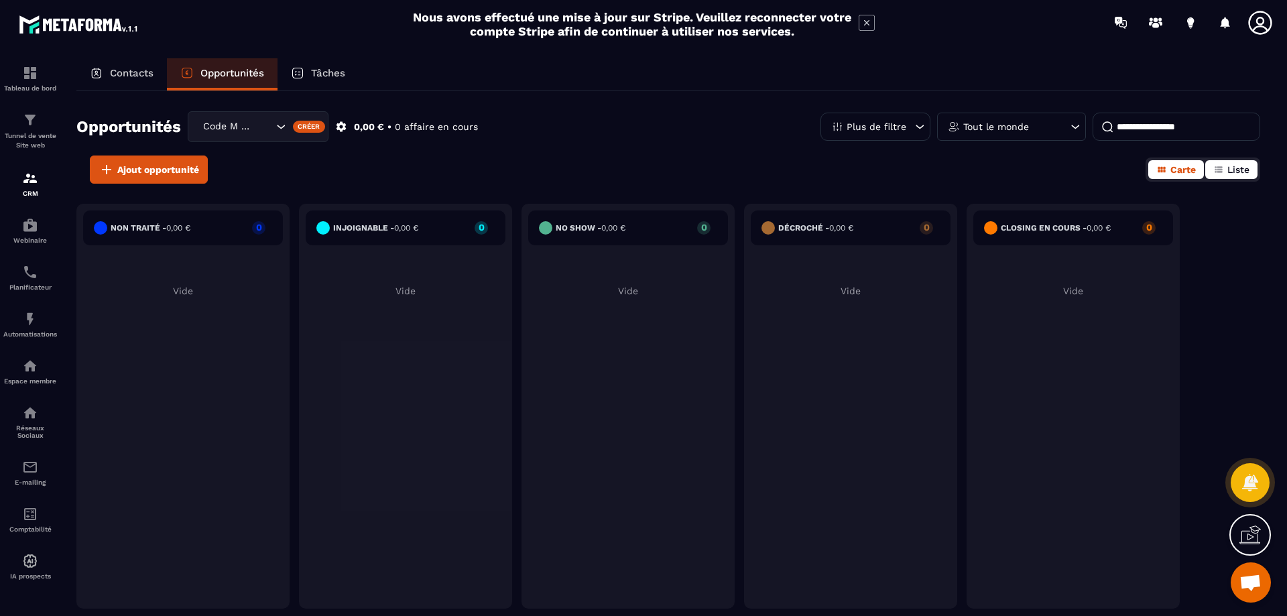
click at [1234, 168] on span "Liste" at bounding box center [1238, 169] width 22 height 11
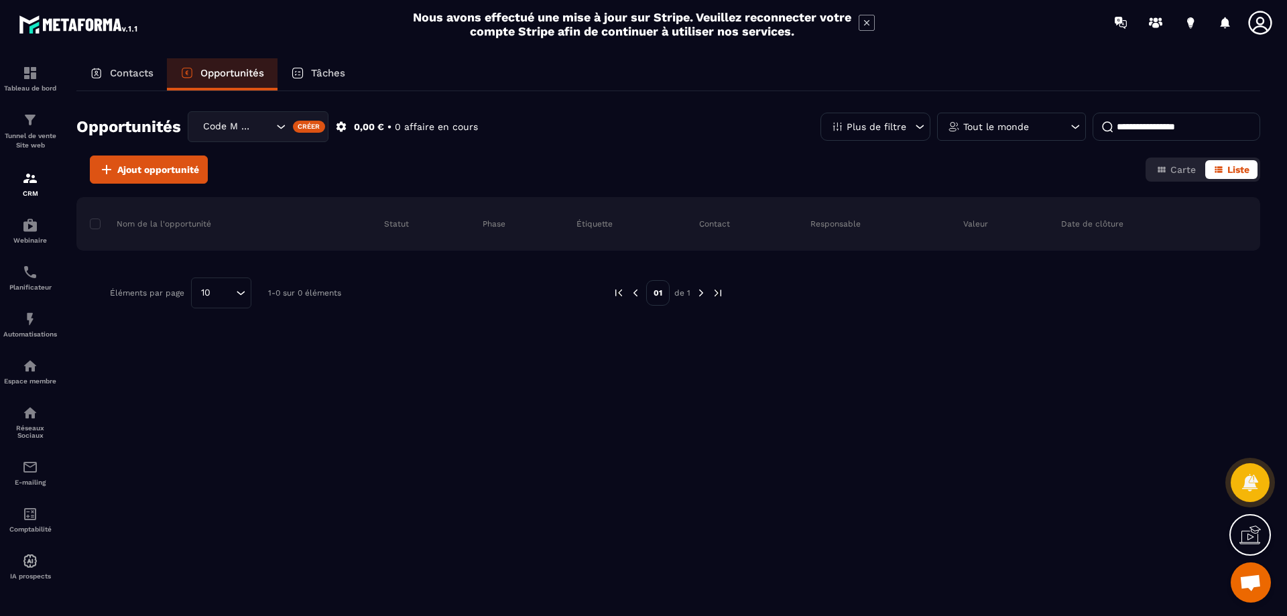
click at [1039, 126] on div "Tout le monde" at bounding box center [1011, 127] width 149 height 28
click at [36, 225] on img at bounding box center [30, 225] width 16 height 16
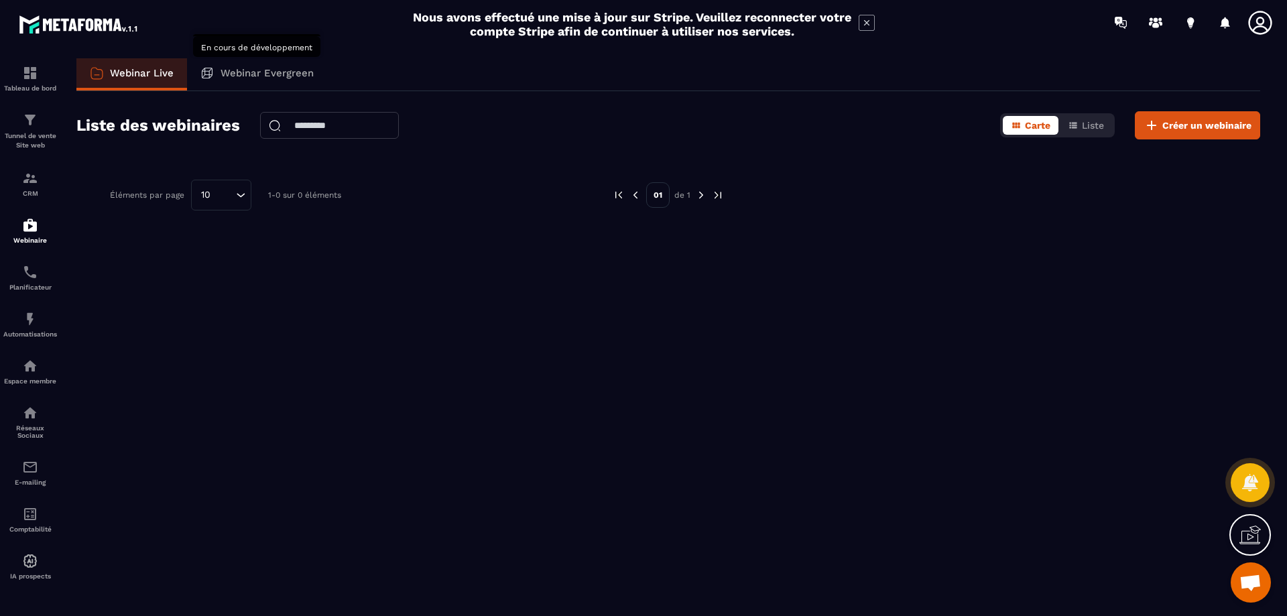
click at [269, 70] on p "Webinar Evergreen" at bounding box center [267, 73] width 93 height 12
click at [151, 78] on p "Webinar Live" at bounding box center [142, 73] width 64 height 12
click at [39, 277] on div "Planificateur" at bounding box center [30, 277] width 54 height 27
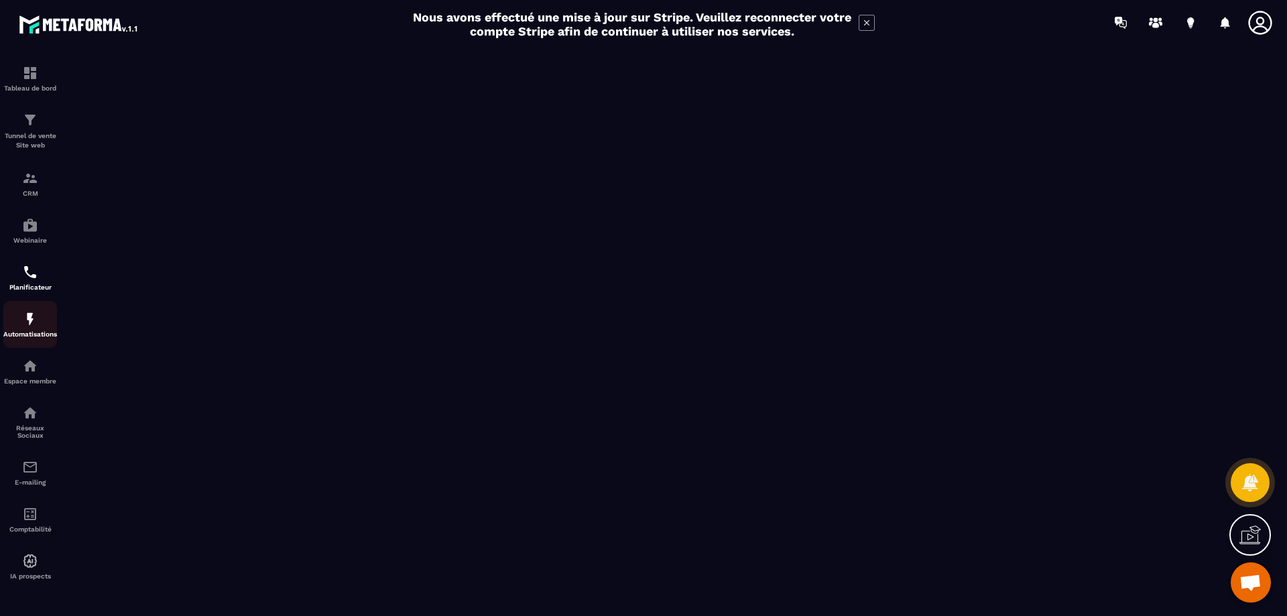
click at [36, 322] on img at bounding box center [30, 319] width 16 height 16
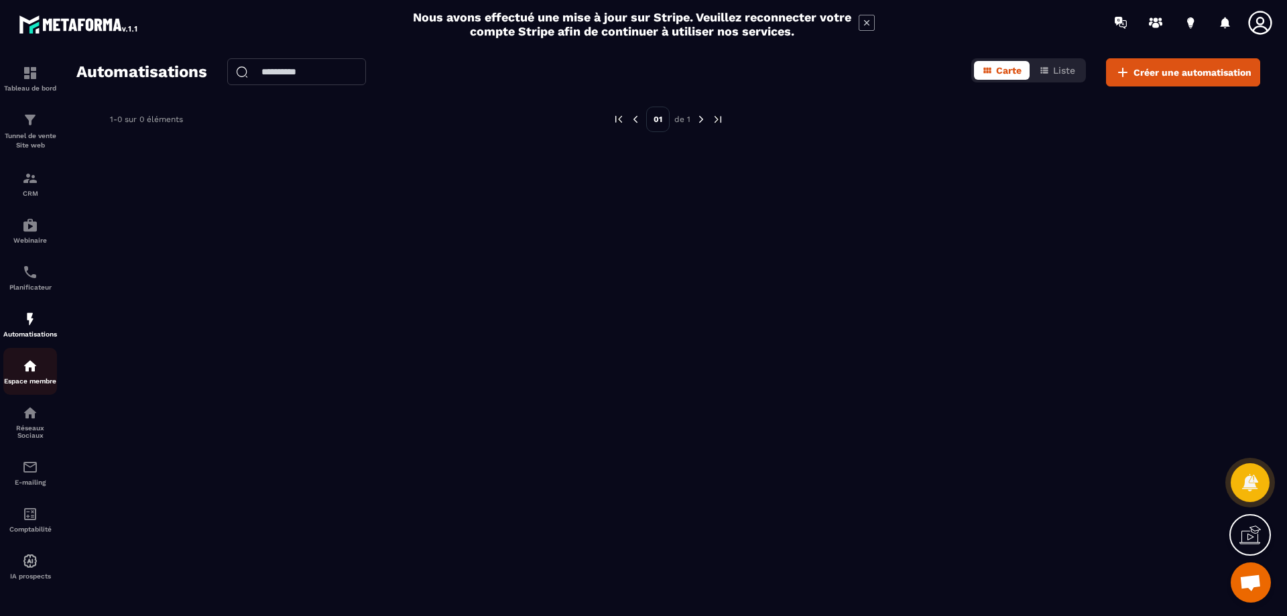
click at [32, 377] on div "Espace membre" at bounding box center [30, 371] width 54 height 27
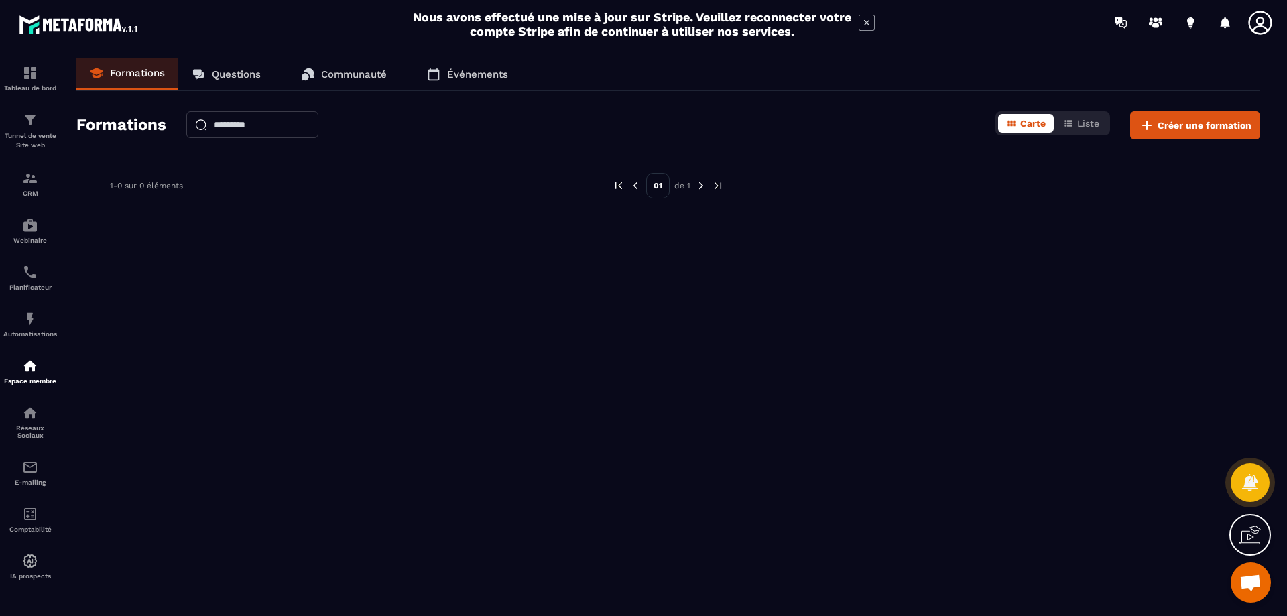
click at [234, 67] on link "Questions" at bounding box center [226, 74] width 96 height 32
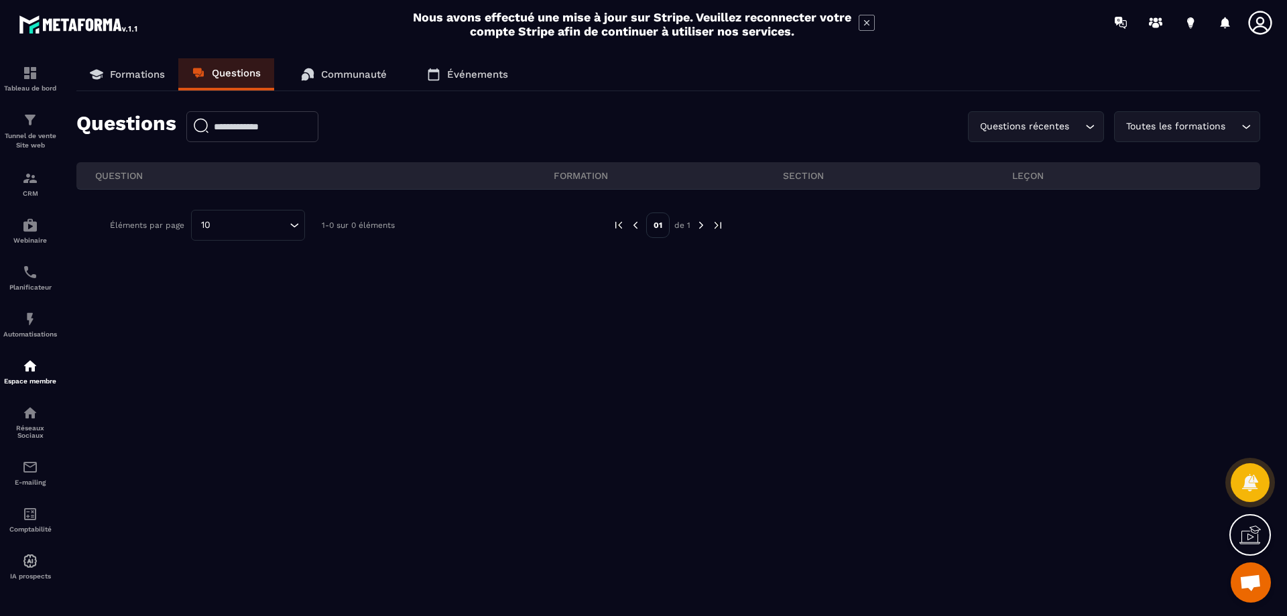
click at [352, 69] on p "Communauté" at bounding box center [354, 74] width 66 height 12
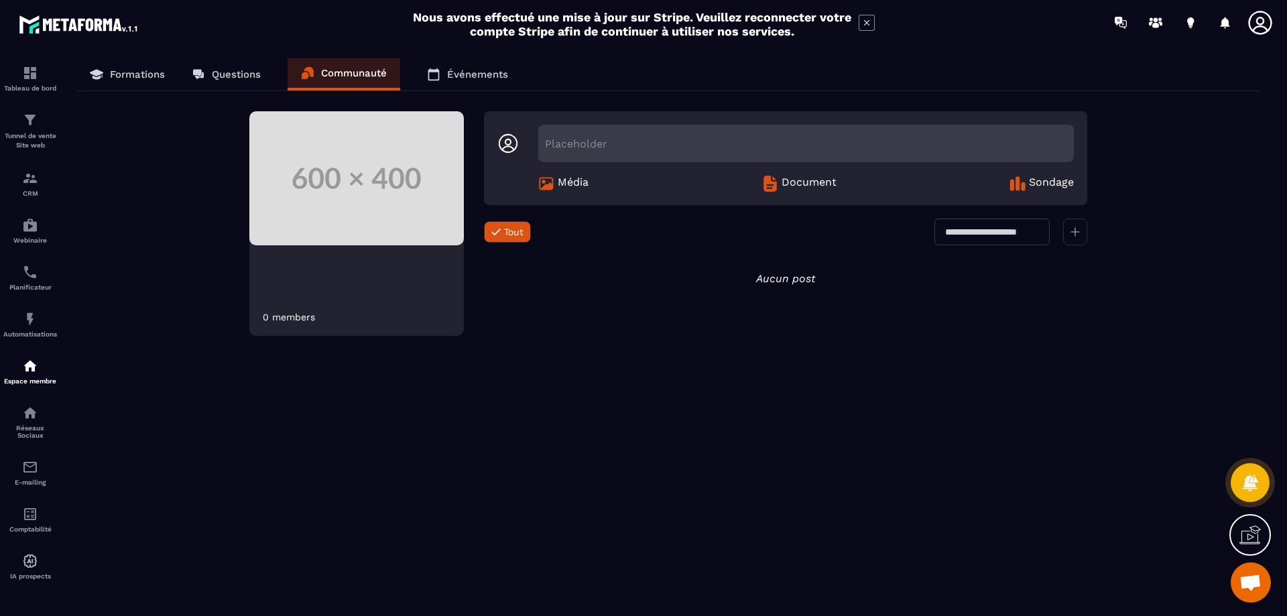
click at [495, 78] on p "Événements" at bounding box center [477, 74] width 61 height 12
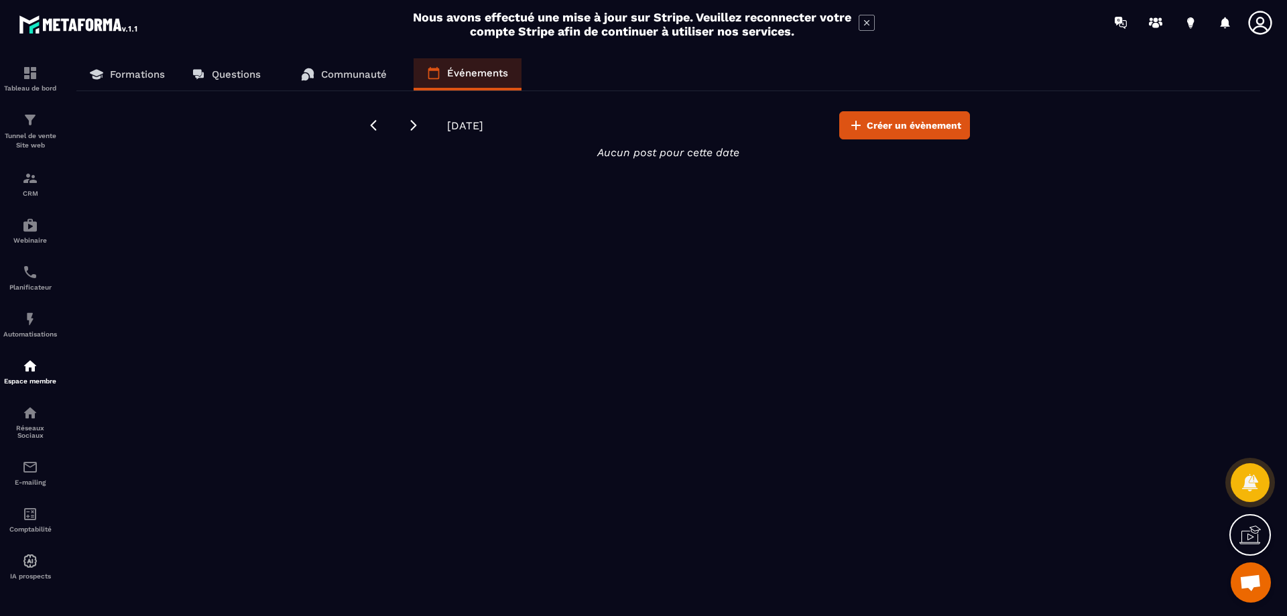
click at [126, 77] on p "Formations" at bounding box center [137, 74] width 55 height 12
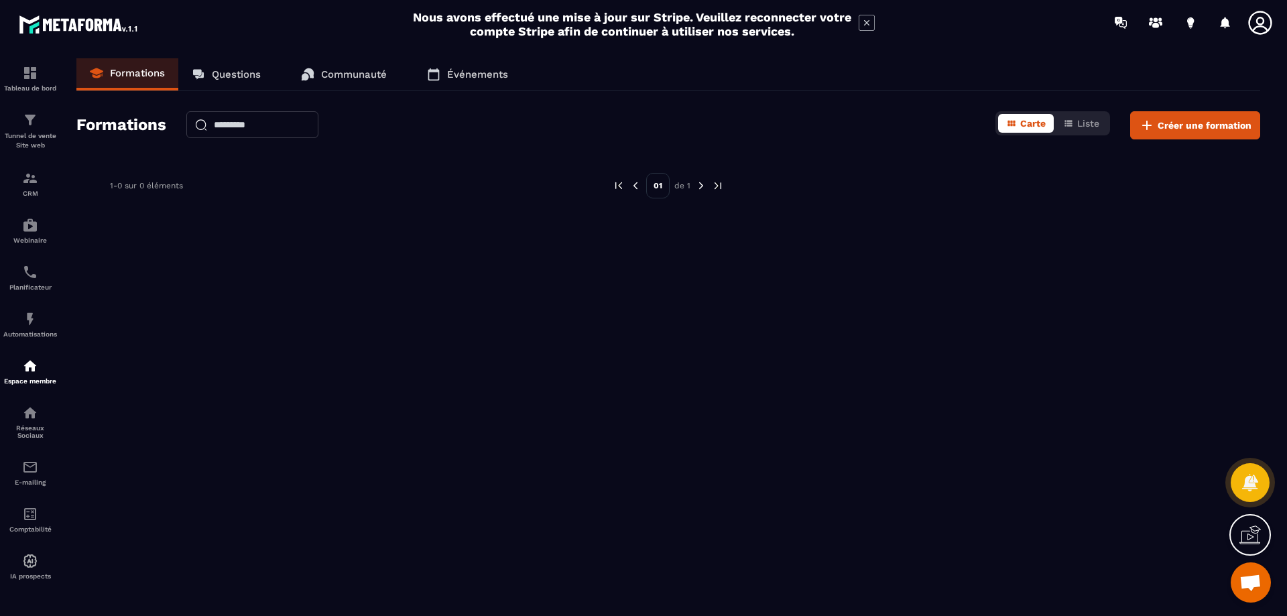
click at [233, 80] on link "Questions" at bounding box center [226, 74] width 96 height 32
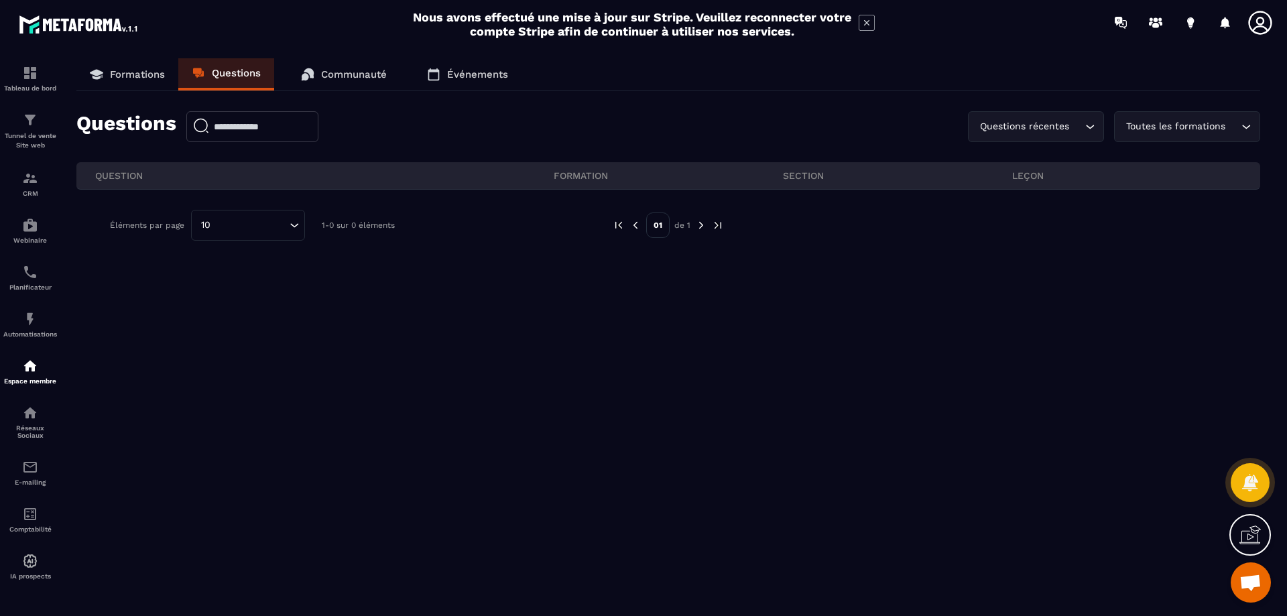
click at [333, 80] on p "Communauté" at bounding box center [354, 74] width 66 height 12
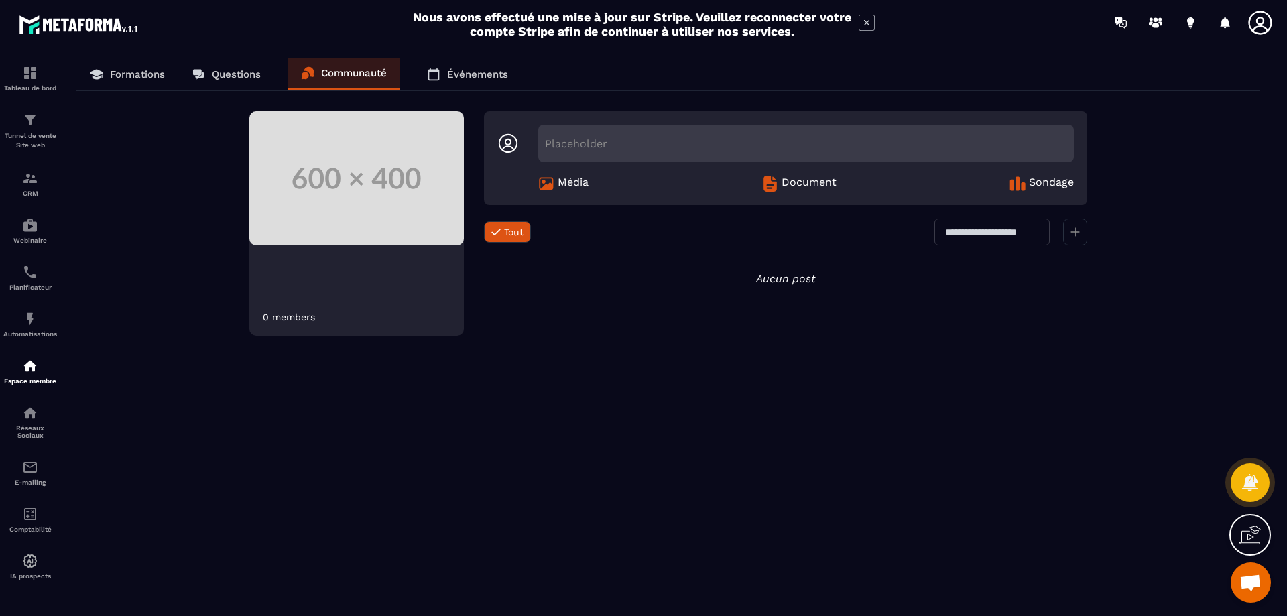
click at [458, 72] on p "Événements" at bounding box center [477, 74] width 61 height 12
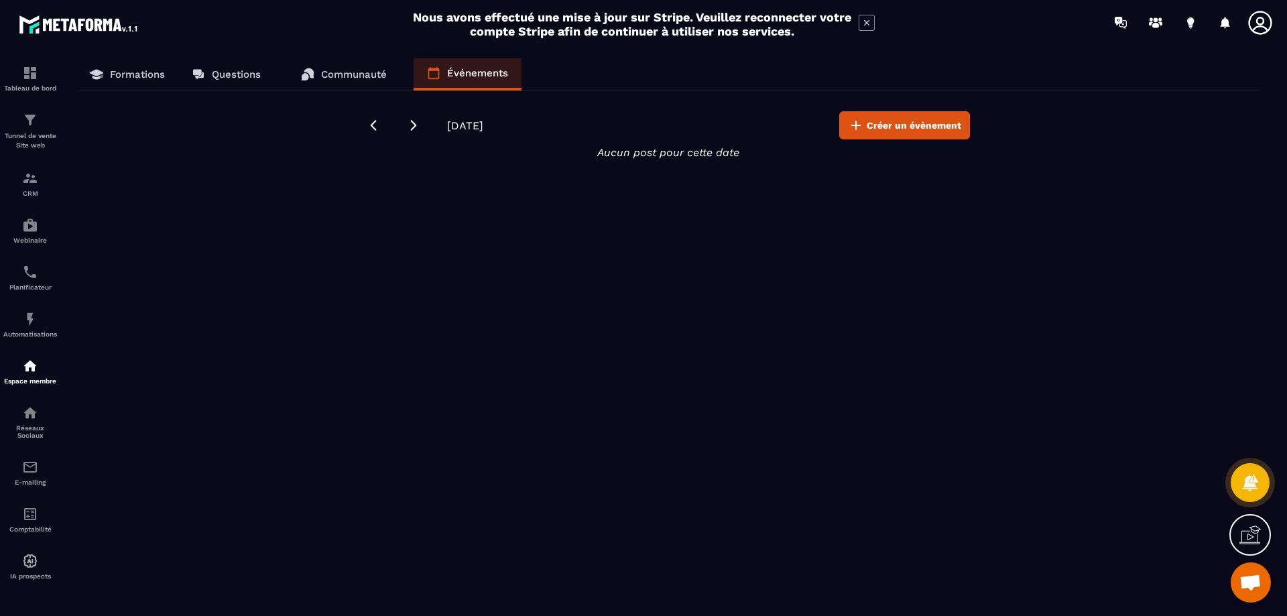
click at [105, 77] on link "Formations" at bounding box center [127, 74] width 102 height 32
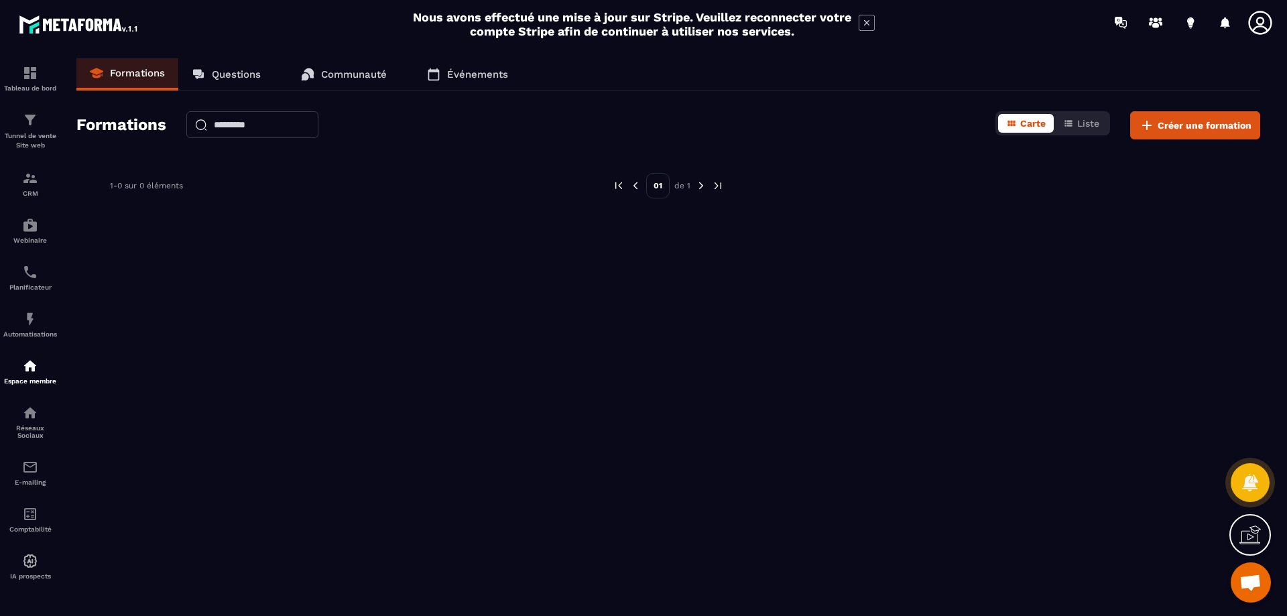
click at [244, 72] on p "Questions" at bounding box center [236, 74] width 49 height 12
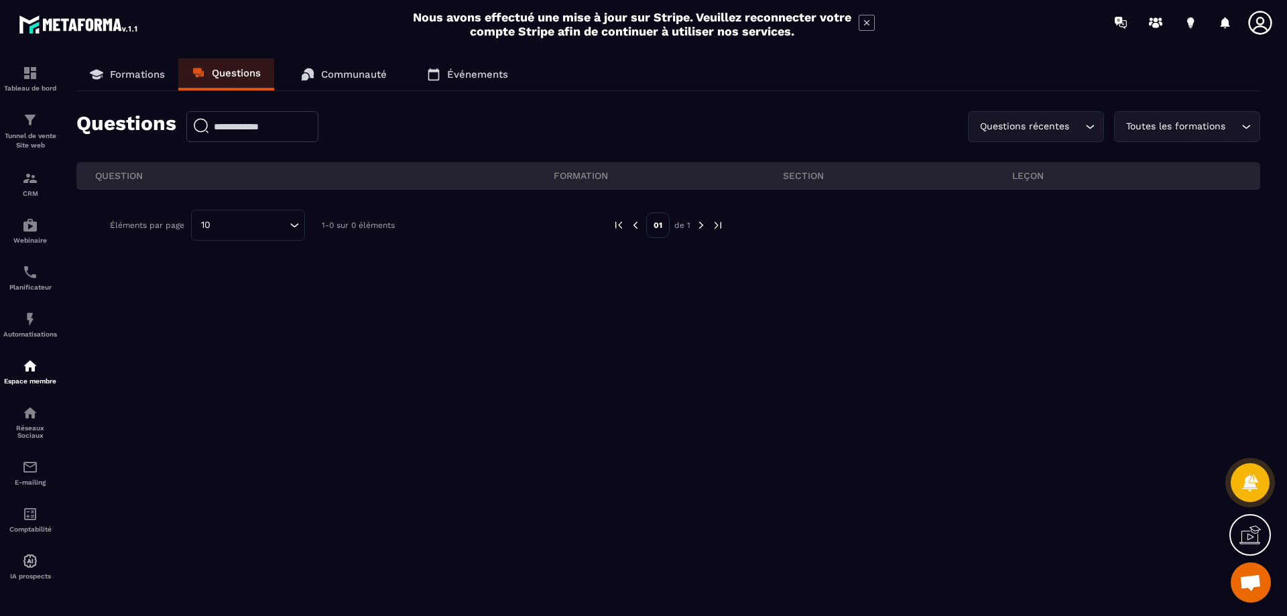
click at [331, 71] on p "Communauté" at bounding box center [354, 74] width 66 height 12
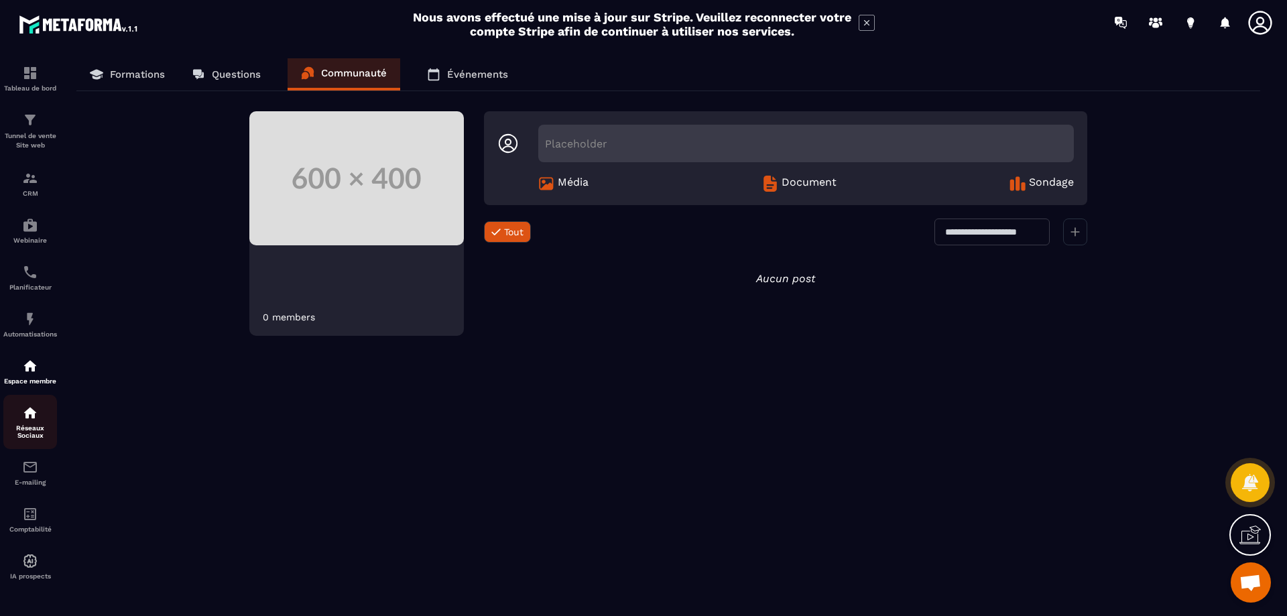
click at [30, 424] on div "Réseaux Sociaux" at bounding box center [30, 422] width 54 height 34
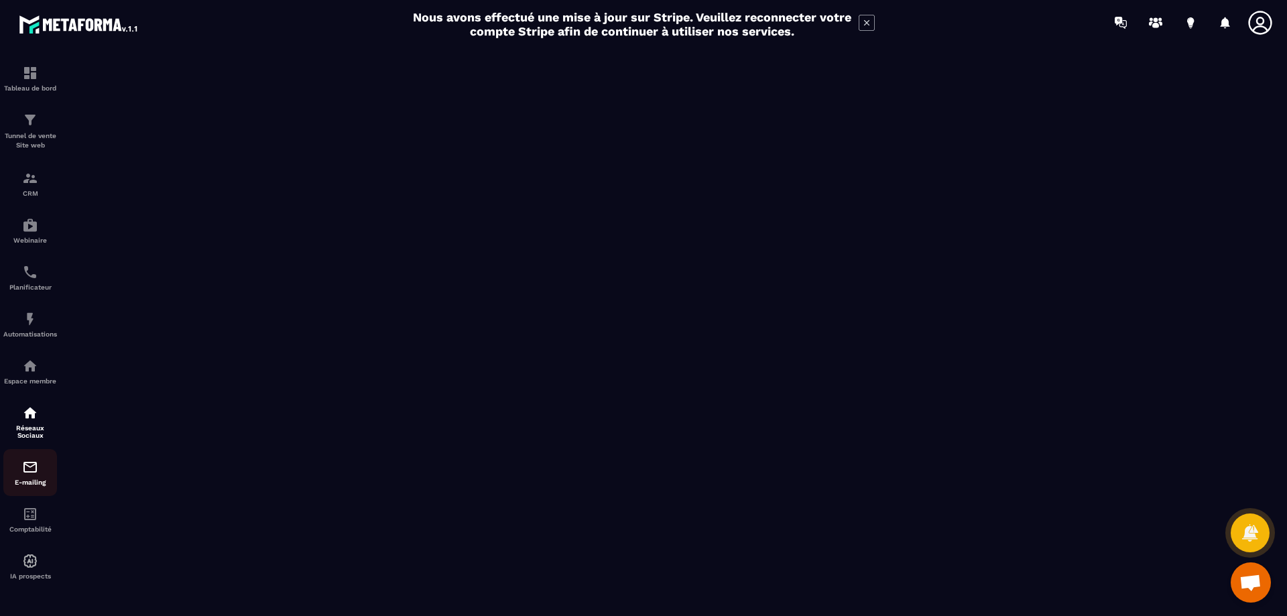
click at [23, 464] on img at bounding box center [30, 467] width 16 height 16
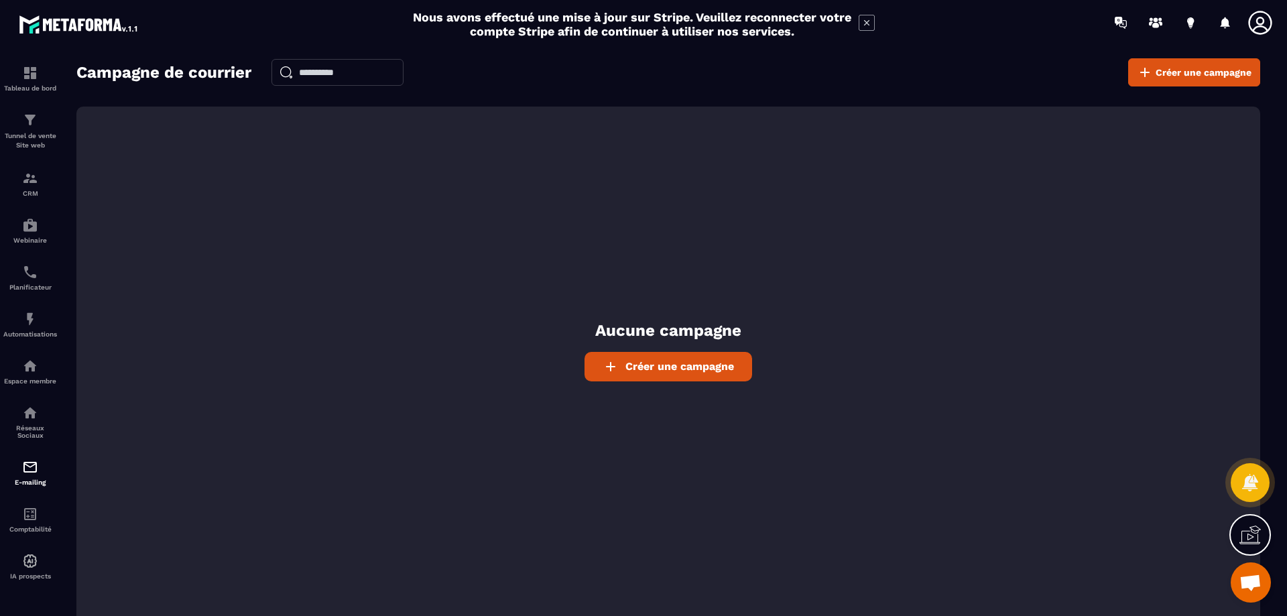
click at [663, 368] on span "Créer une campagne" at bounding box center [679, 366] width 109 height 13
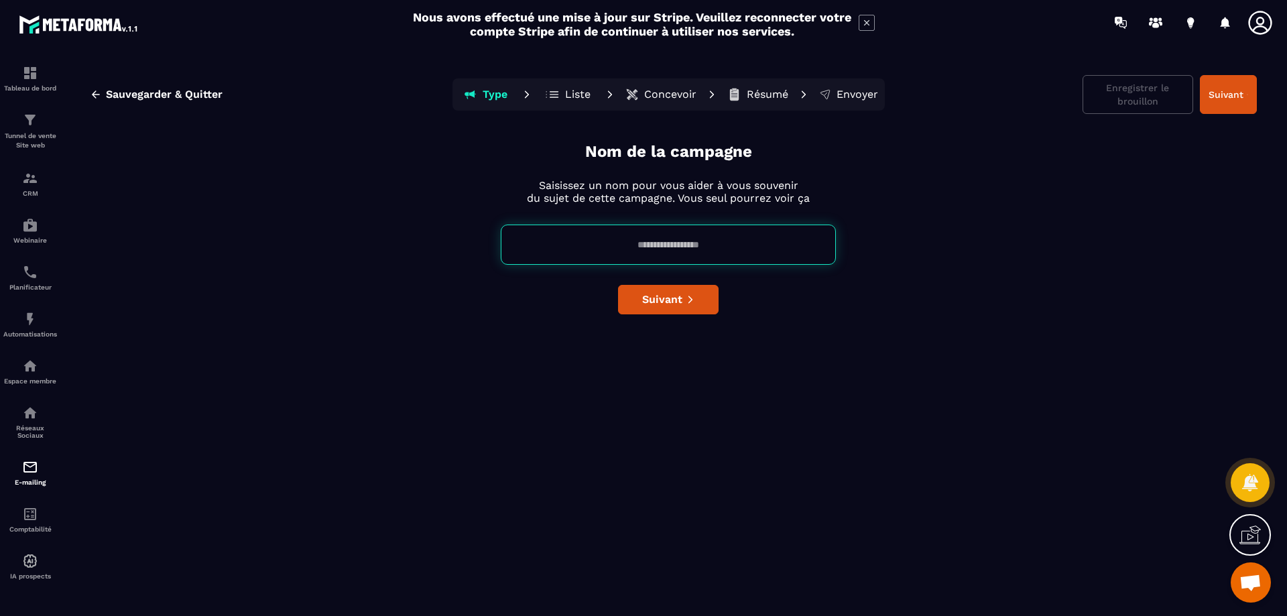
click at [577, 98] on p "Liste" at bounding box center [577, 94] width 25 height 13
click at [654, 92] on p "Concevoir" at bounding box center [670, 94] width 52 height 13
click at [752, 91] on p "Résumé" at bounding box center [768, 94] width 42 height 13
click at [849, 95] on p "Envoyer" at bounding box center [858, 94] width 42 height 13
click at [32, 513] on img at bounding box center [30, 514] width 16 height 16
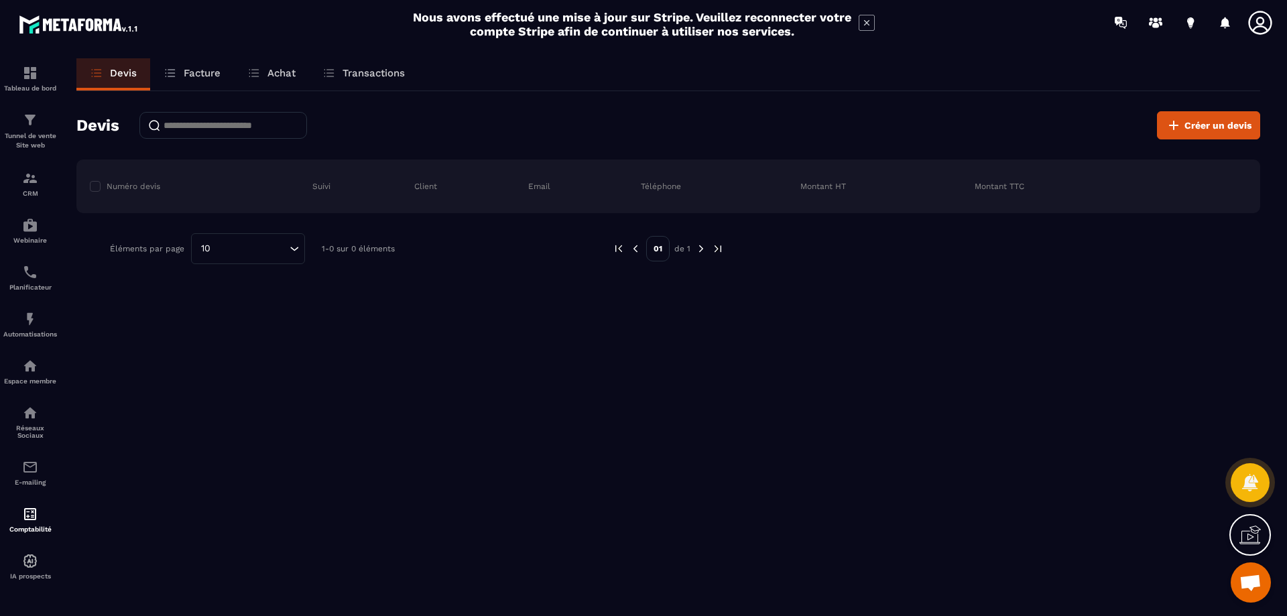
click at [192, 78] on p "Facture" at bounding box center [202, 73] width 37 height 12
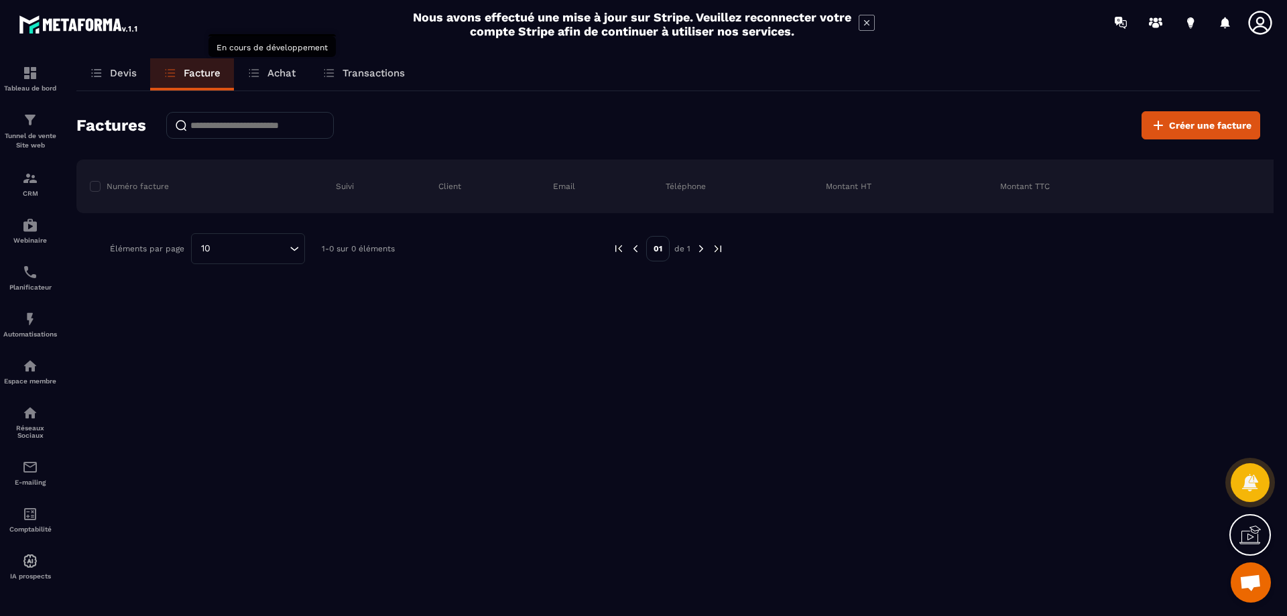
click at [277, 74] on p "Achat" at bounding box center [281, 73] width 28 height 12
click at [389, 70] on p "Transactions" at bounding box center [374, 73] width 62 height 12
click at [268, 74] on p "Achat" at bounding box center [281, 73] width 28 height 12
click at [22, 566] on img at bounding box center [30, 561] width 16 height 16
click at [36, 567] on img at bounding box center [30, 561] width 16 height 16
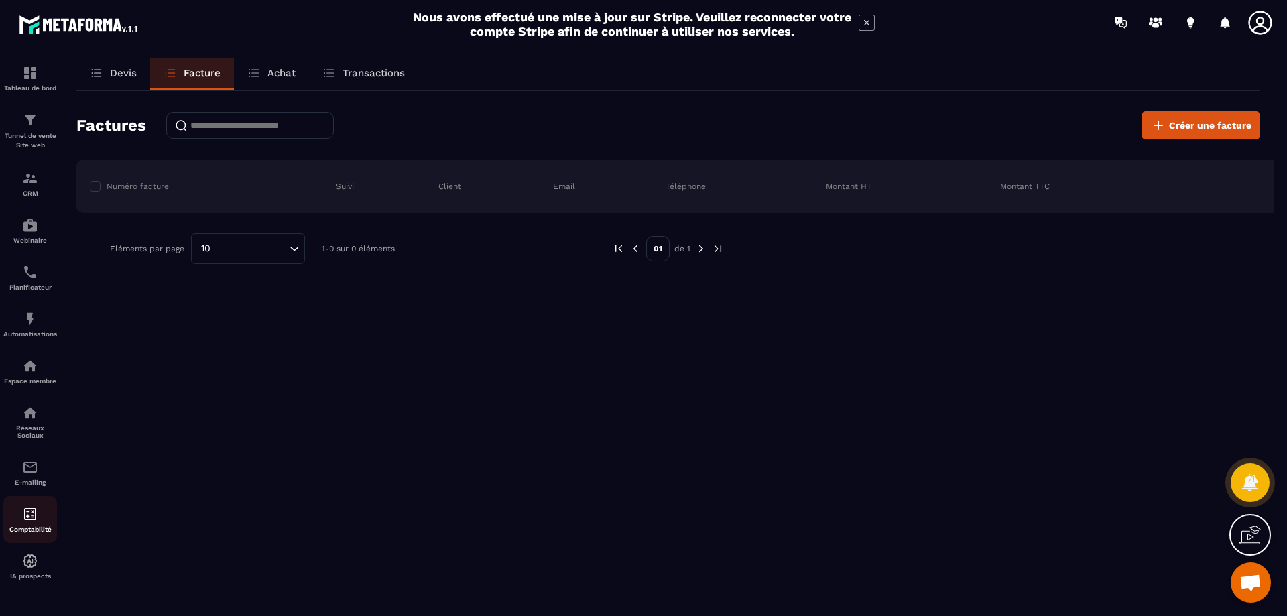
click at [40, 521] on div "Comptabilité" at bounding box center [30, 519] width 54 height 27
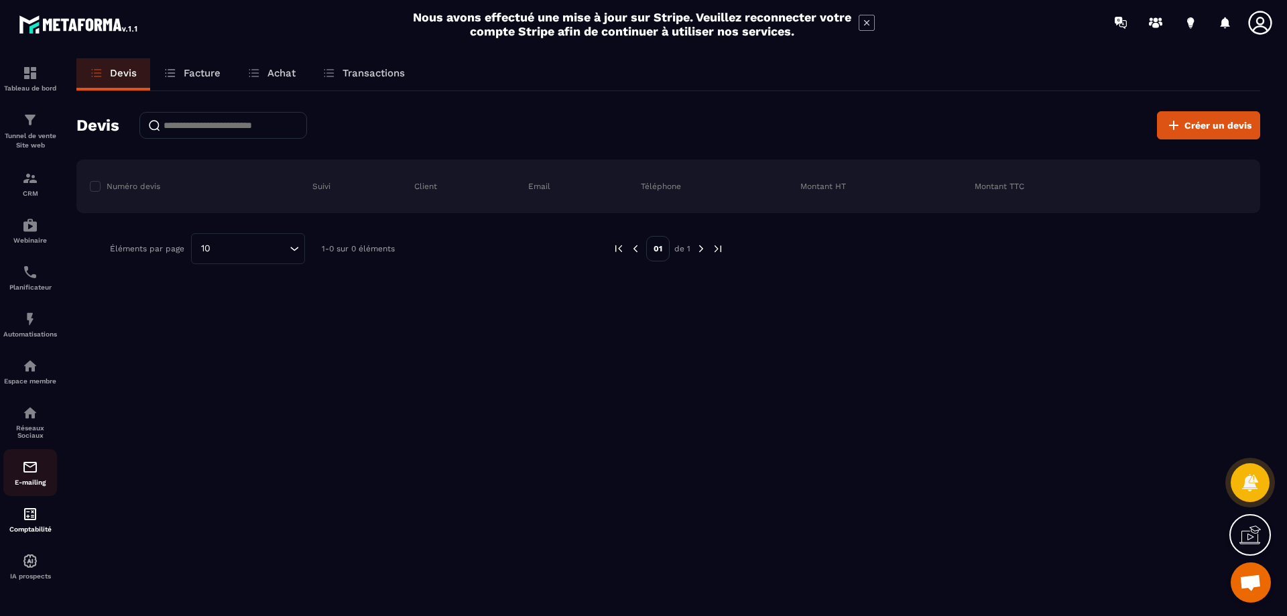
click at [21, 475] on div "E-mailing" at bounding box center [30, 472] width 54 height 27
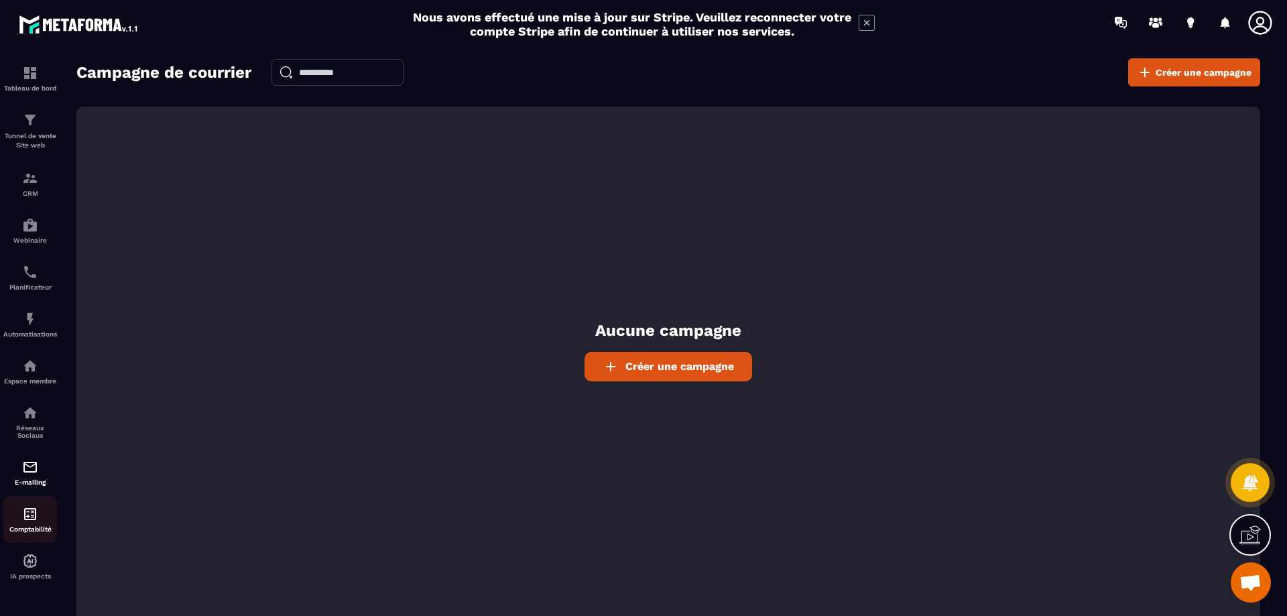
click at [27, 515] on img at bounding box center [30, 514] width 16 height 16
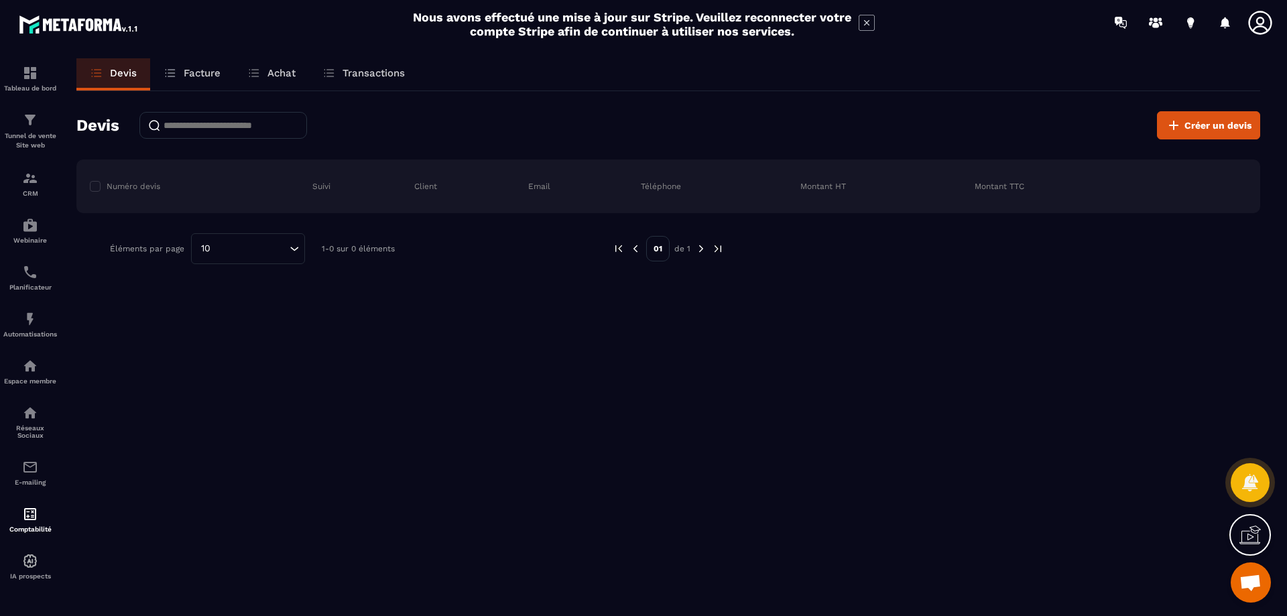
click at [188, 68] on p "Facture" at bounding box center [202, 73] width 37 height 12
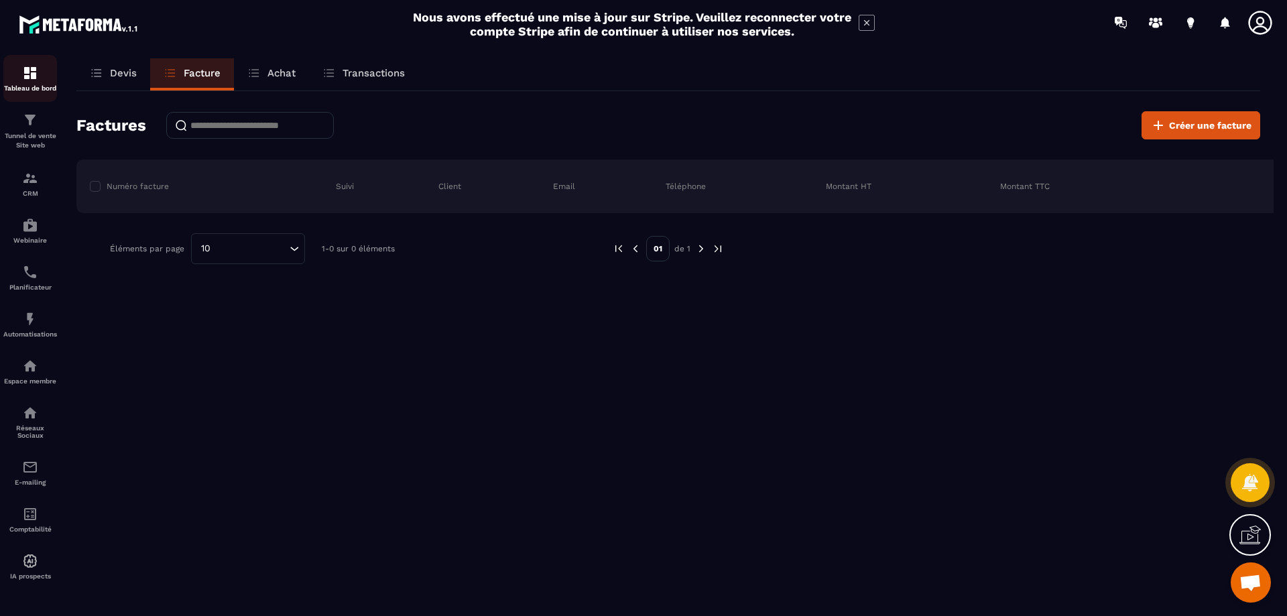
click at [40, 70] on div "Tableau de bord" at bounding box center [30, 78] width 54 height 27
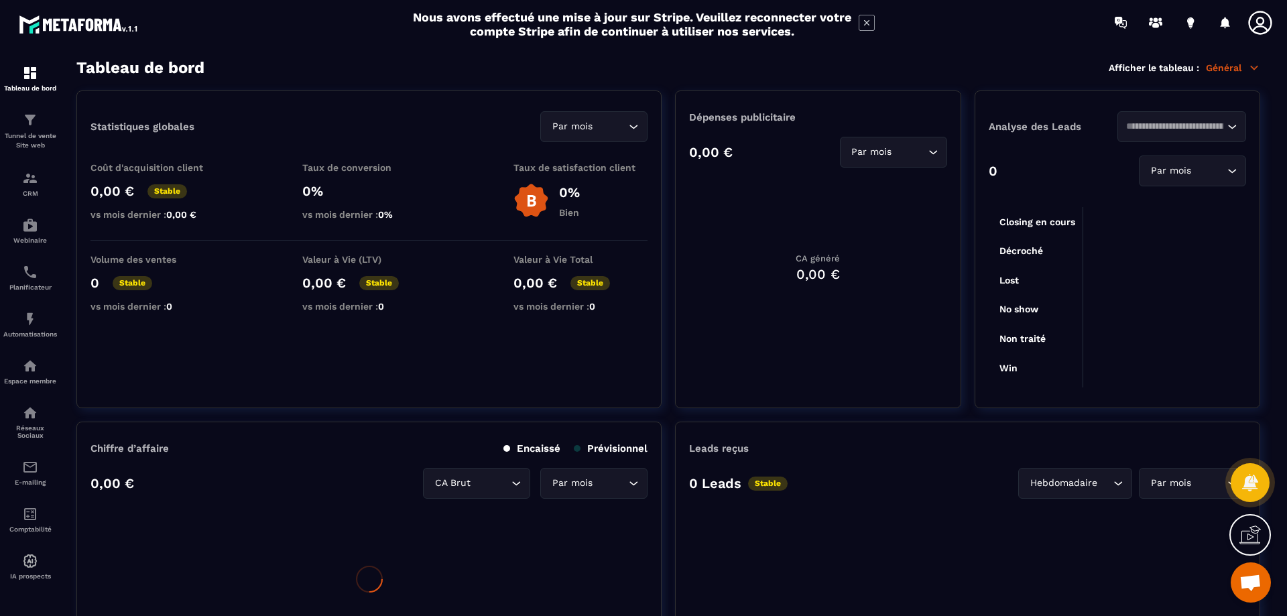
click at [1217, 72] on p "Général" at bounding box center [1233, 68] width 54 height 12
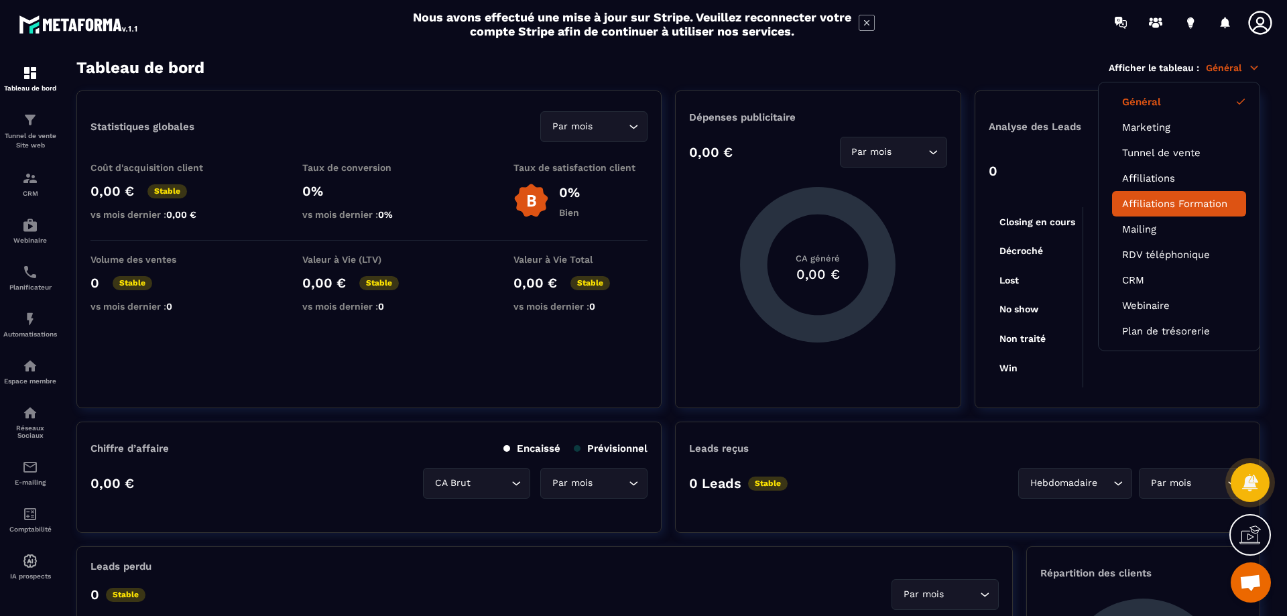
click at [1186, 205] on link "Affiliations Formation" at bounding box center [1179, 204] width 114 height 12
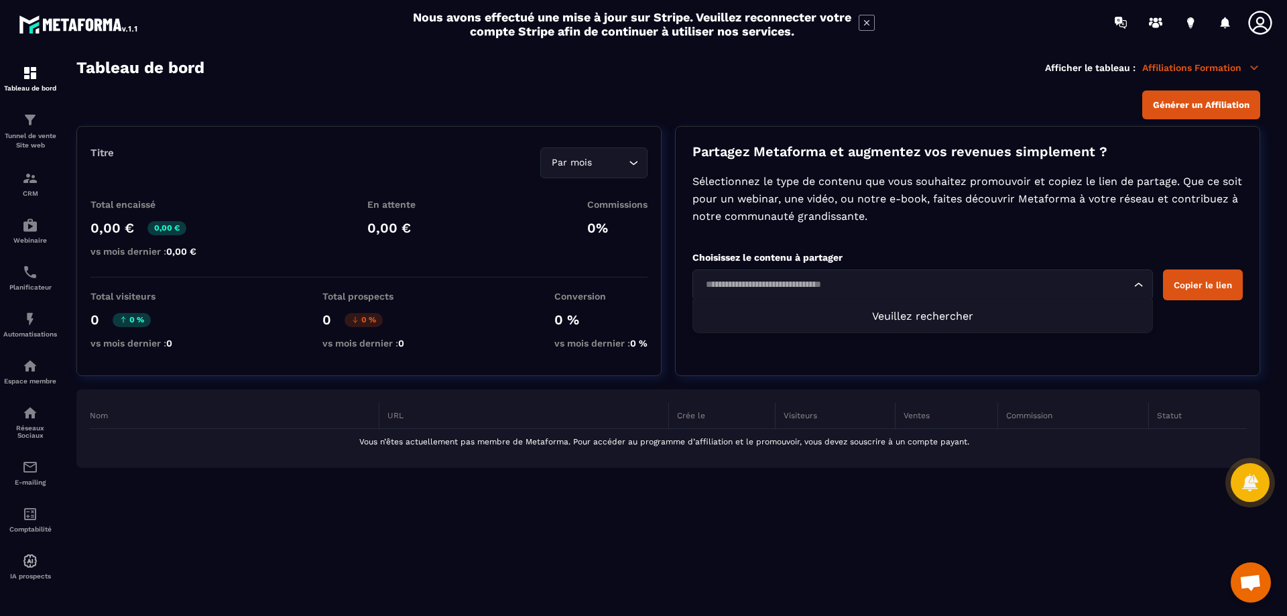
click at [834, 284] on input "Search for option" at bounding box center [916, 284] width 430 height 15
click at [926, 244] on div "Partagez Metaforma et augmentez vos revenues simplement ? Sélectionnez le type …" at bounding box center [967, 251] width 585 height 250
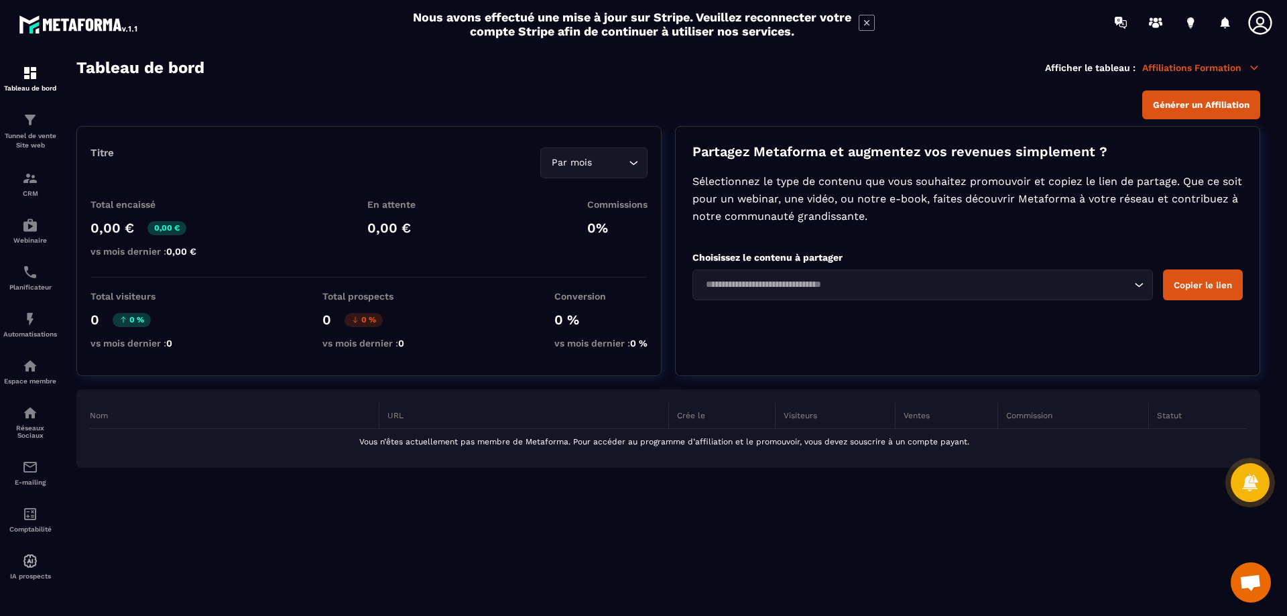
click at [1208, 67] on p "Affiliations Formation" at bounding box center [1201, 68] width 118 height 12
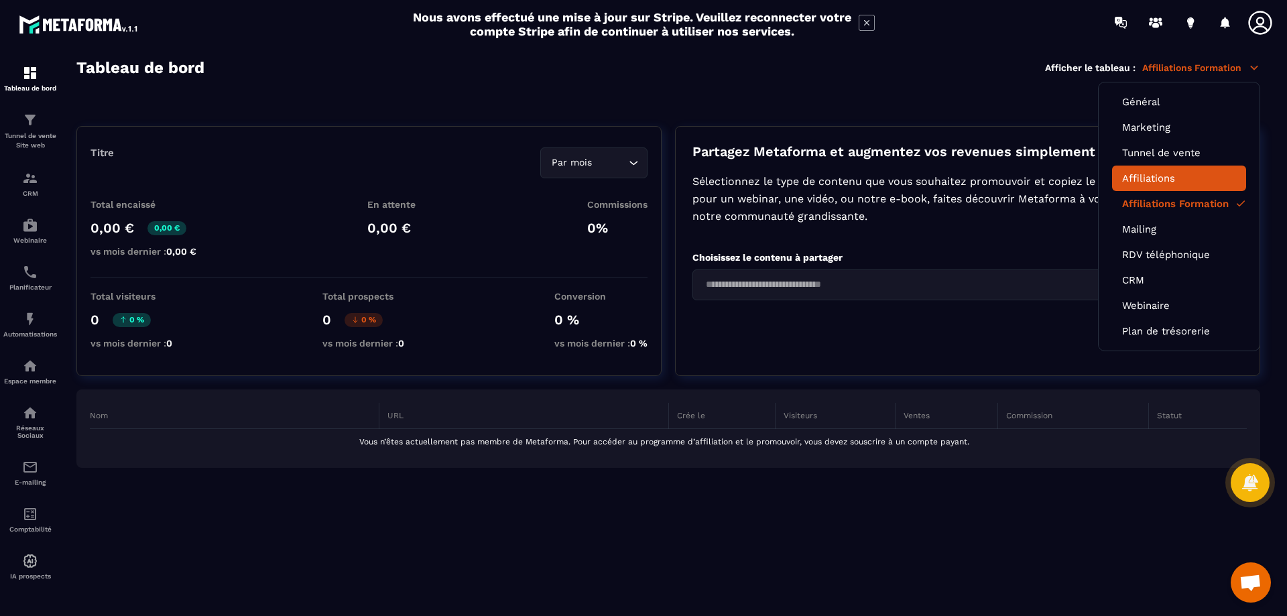
click at [1162, 173] on link "Affiliations" at bounding box center [1179, 178] width 114 height 12
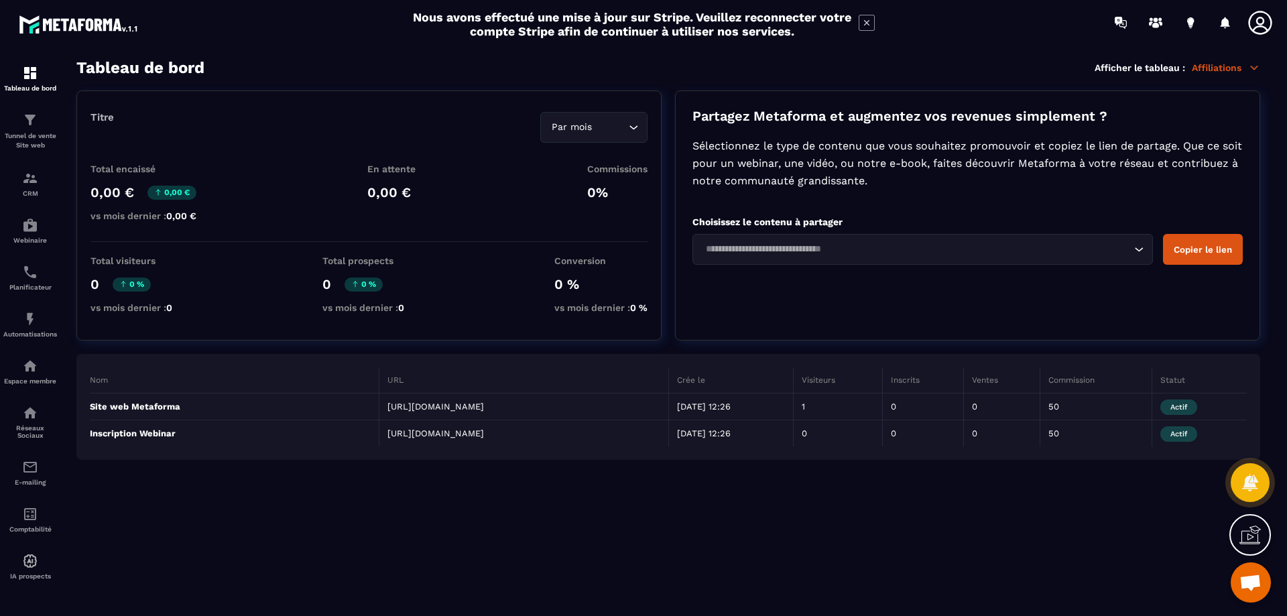
click at [1218, 71] on p "Affiliations" at bounding box center [1226, 68] width 68 height 12
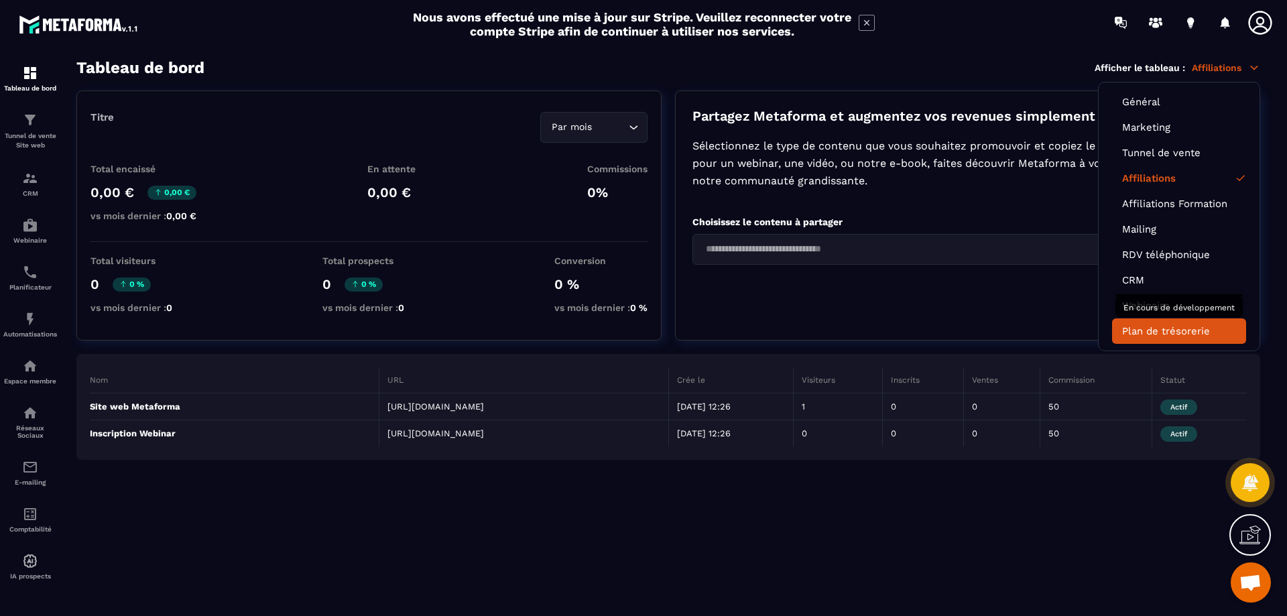
click at [1164, 334] on link "Plan de trésorerie" at bounding box center [1179, 331] width 114 height 12
click at [1152, 335] on link "Plan de trésorerie" at bounding box center [1179, 331] width 114 height 12
click at [1144, 304] on link "Webinaire" at bounding box center [1179, 306] width 114 height 12
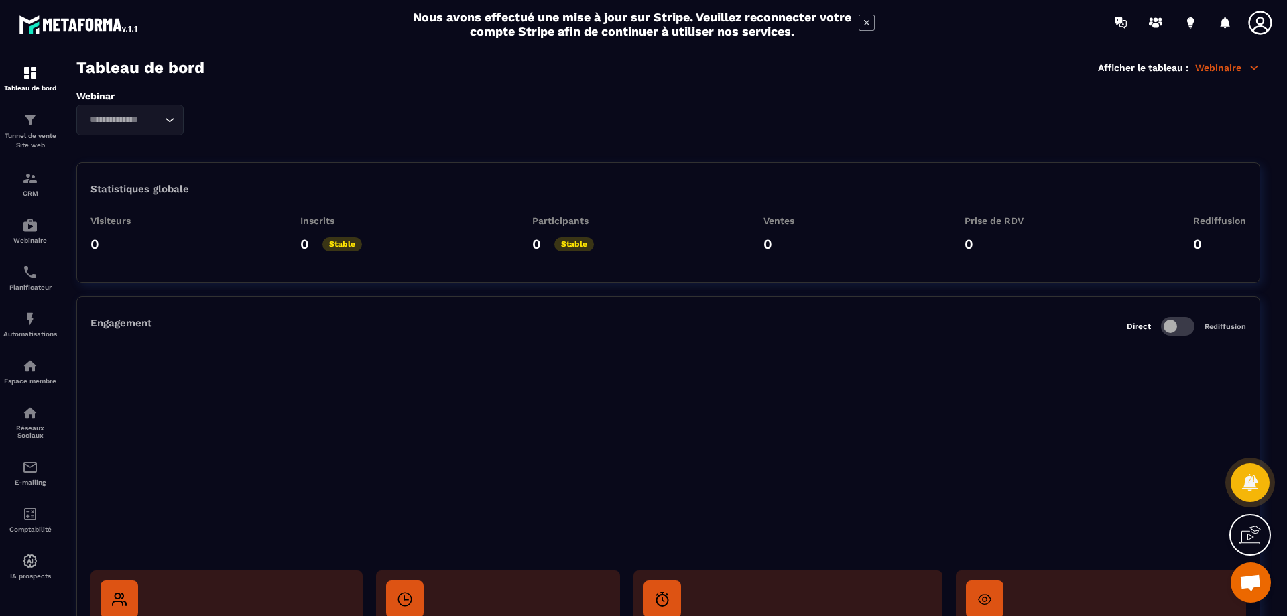
click at [1253, 67] on icon at bounding box center [1254, 67] width 7 height 3
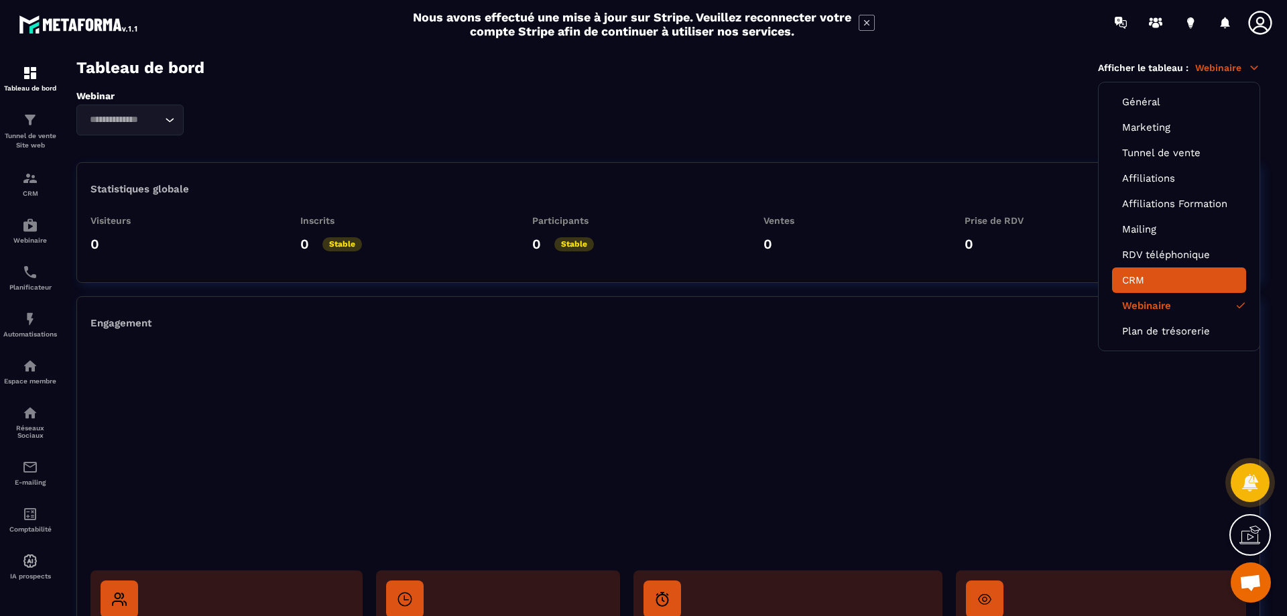
click at [1130, 283] on link "CRM" at bounding box center [1179, 280] width 114 height 12
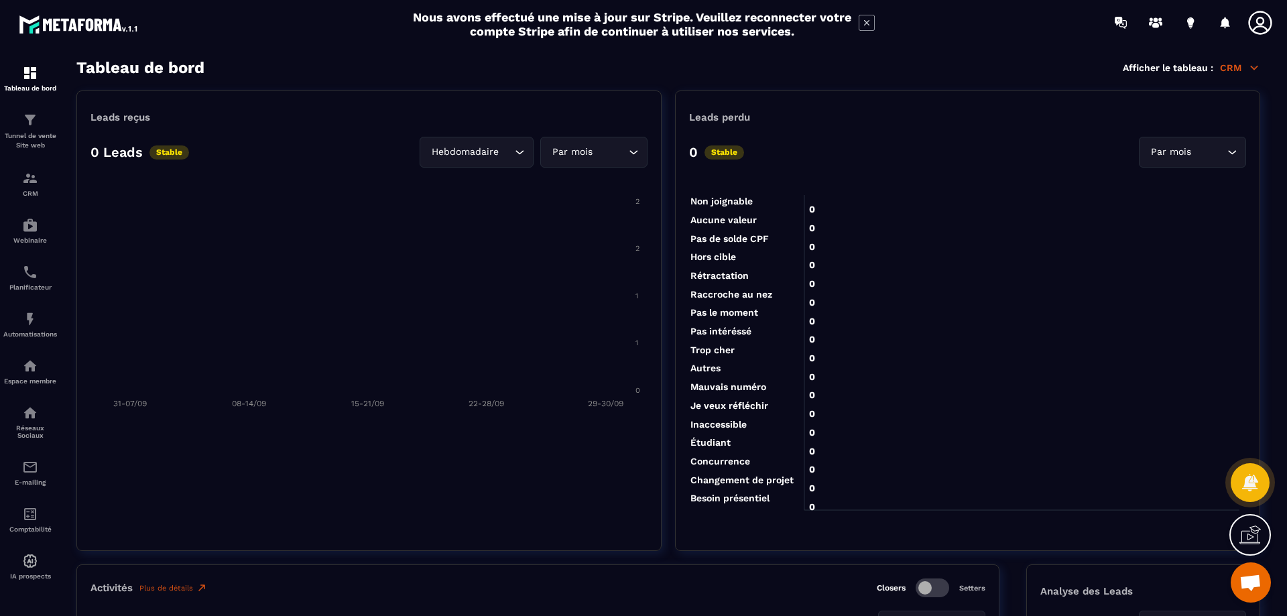
drag, startPoint x: 693, startPoint y: 205, endPoint x: 759, endPoint y: 408, distance: 213.0
click at [759, 408] on g "Non joignable Non joignable Aucune valeur Aucune valeur Pas de solde CPF Pas de…" at bounding box center [741, 350] width 103 height 308
click at [1247, 68] on p "CRM" at bounding box center [1240, 68] width 40 height 12
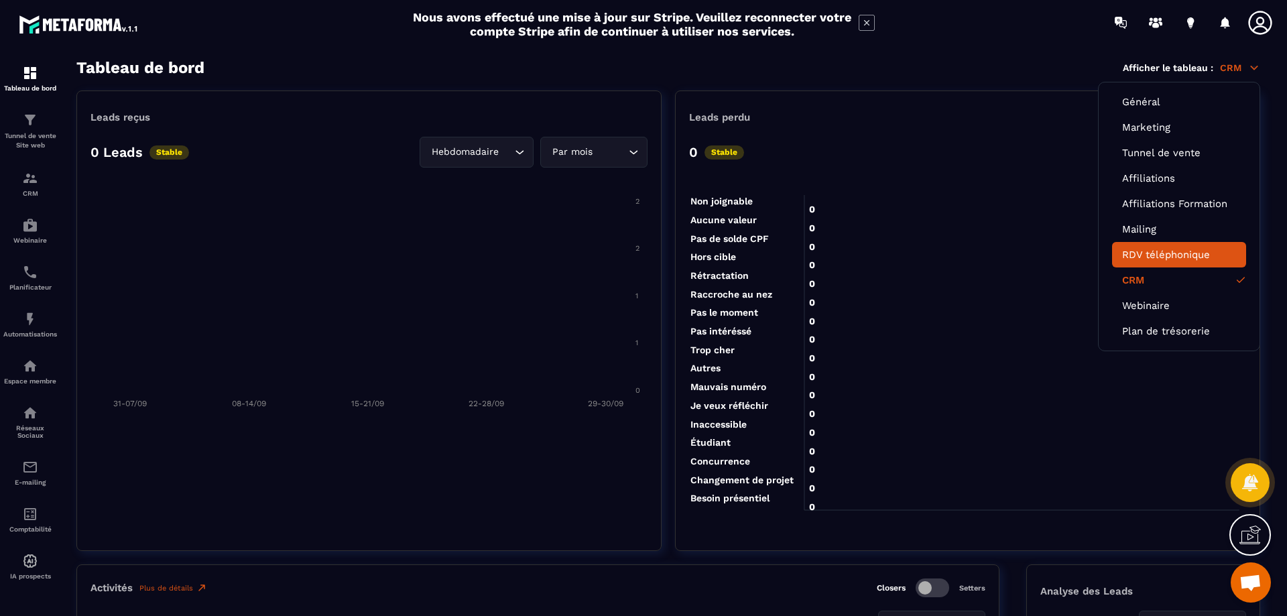
click at [1158, 247] on li "RDV téléphonique" at bounding box center [1179, 254] width 134 height 25
click at [1176, 256] on link "RDV téléphonique" at bounding box center [1179, 255] width 114 height 12
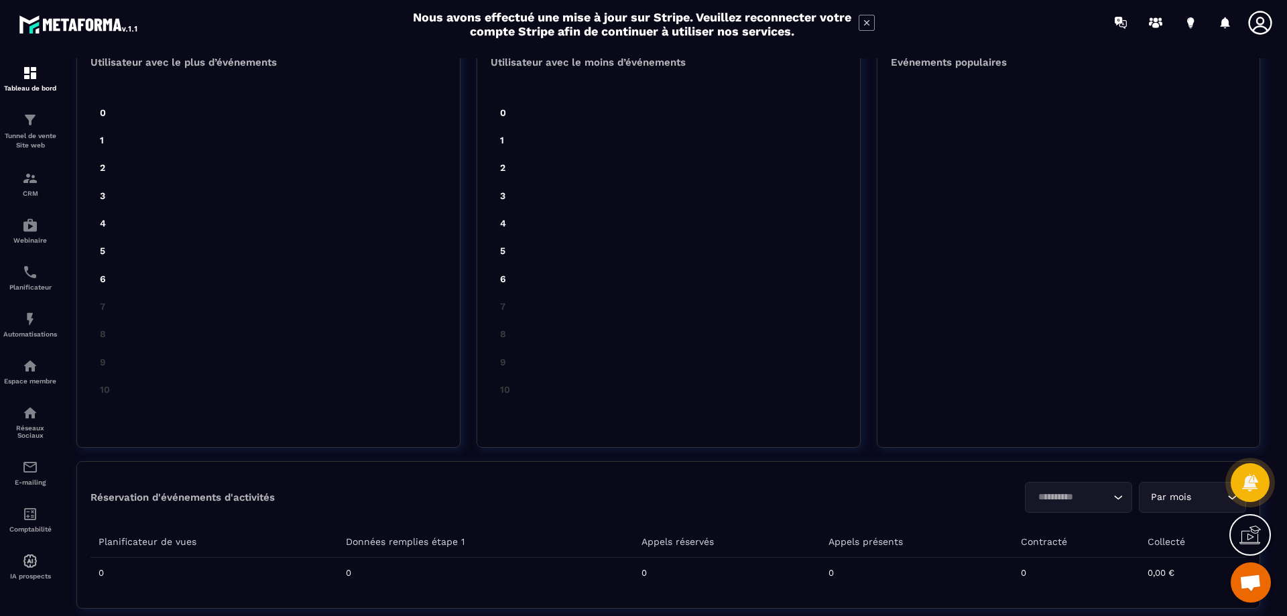
scroll to position [475, 0]
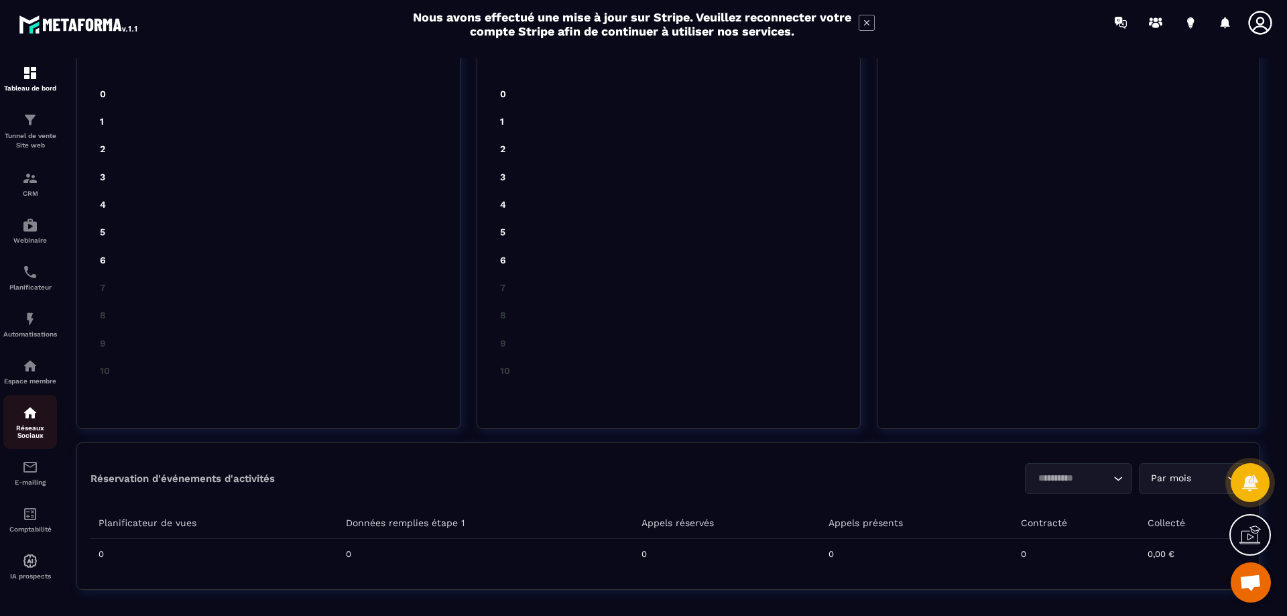
click at [27, 426] on p "Réseaux Sociaux" at bounding box center [30, 431] width 54 height 15
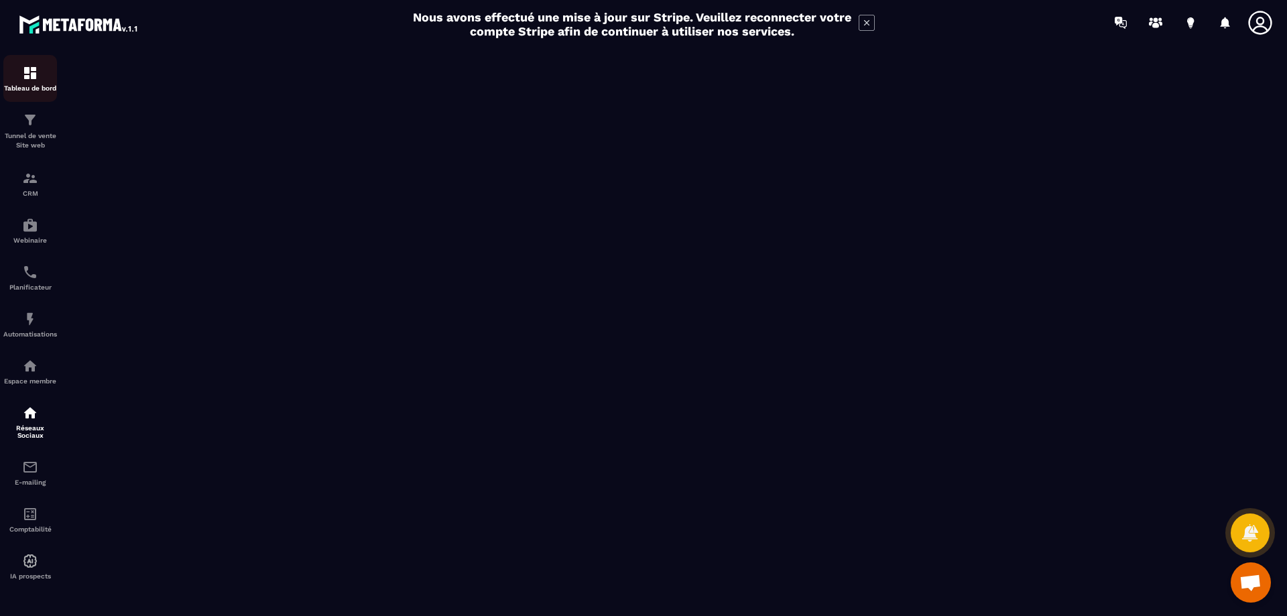
click at [29, 79] on img at bounding box center [30, 73] width 16 height 16
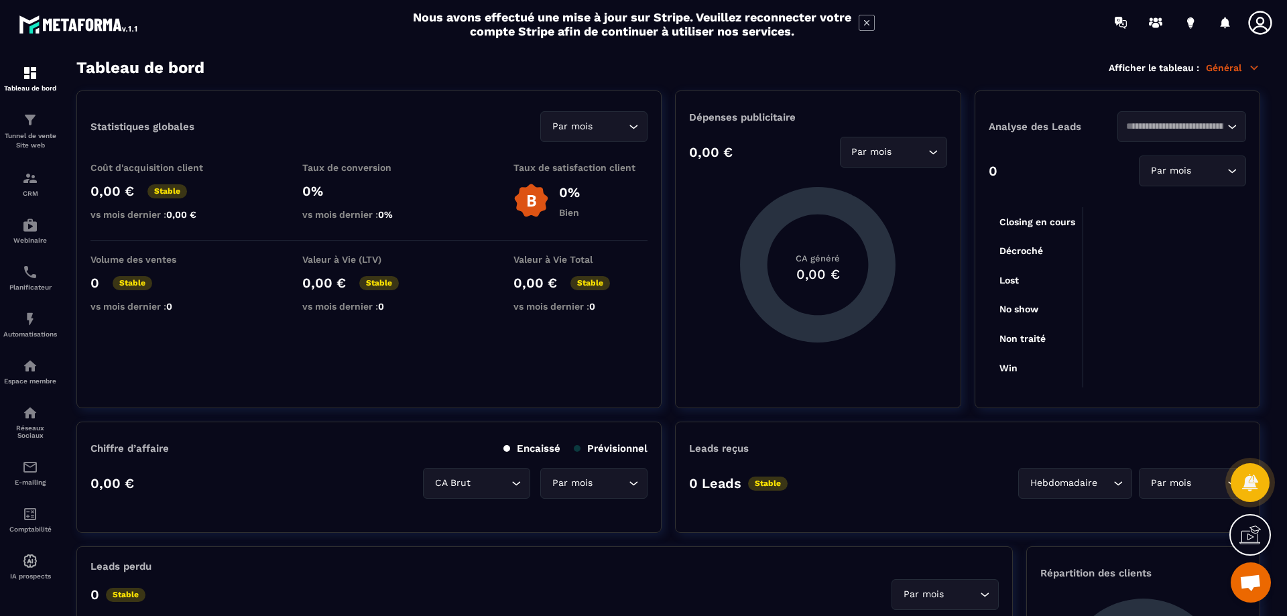
click at [1255, 72] on icon at bounding box center [1254, 68] width 12 height 12
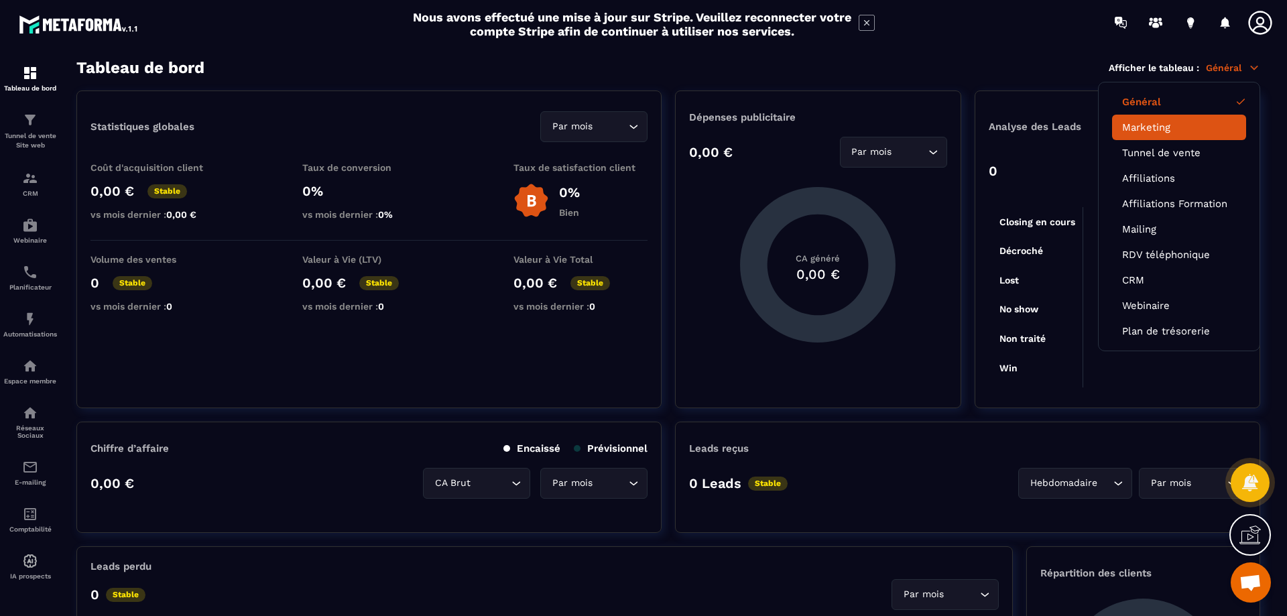
click at [1142, 127] on link "Marketing" at bounding box center [1179, 127] width 114 height 12
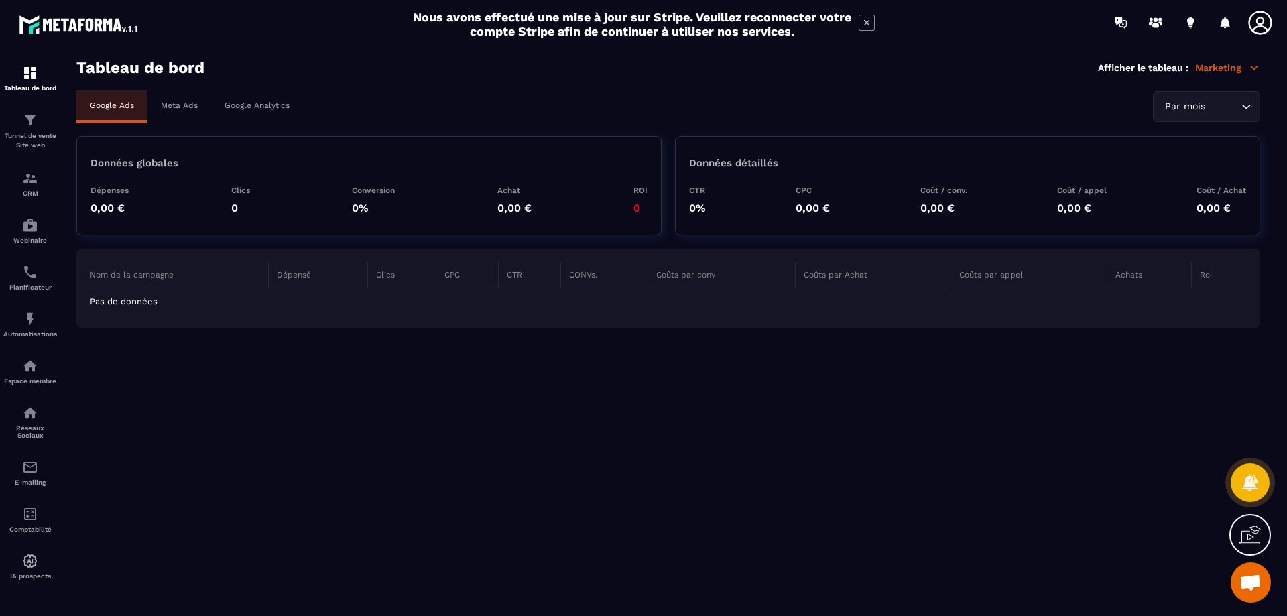
click at [262, 104] on p "Google Analytics" at bounding box center [257, 105] width 65 height 9
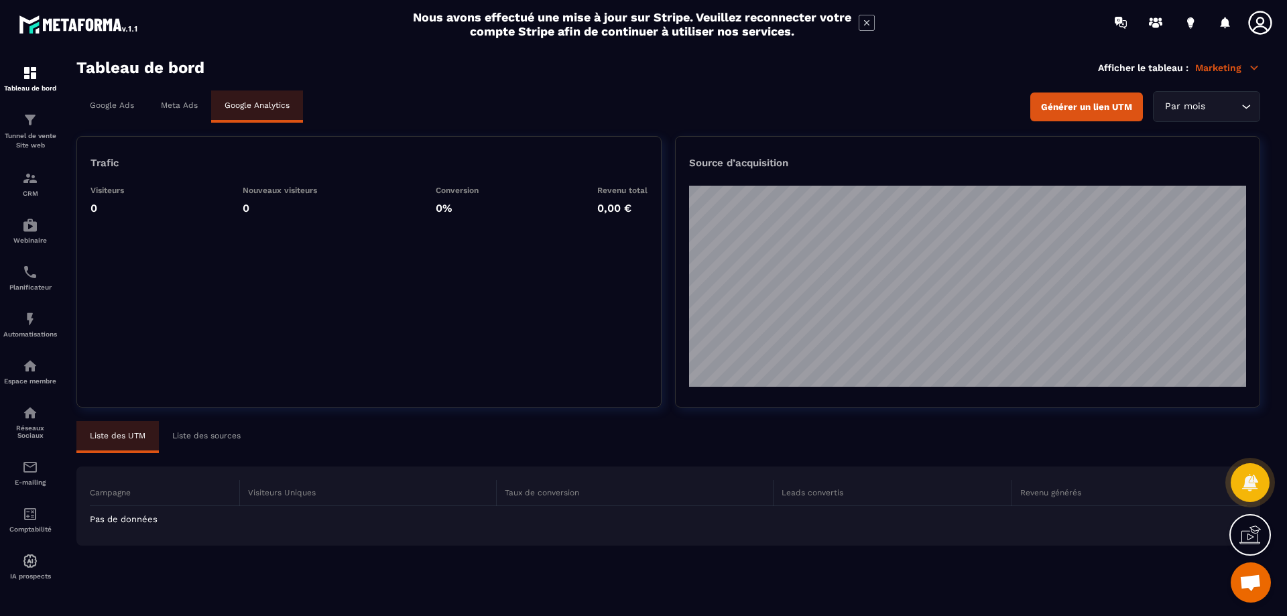
click at [214, 434] on p "Liste des sources" at bounding box center [206, 435] width 68 height 9
click at [1238, 66] on p "Marketing" at bounding box center [1227, 68] width 65 height 12
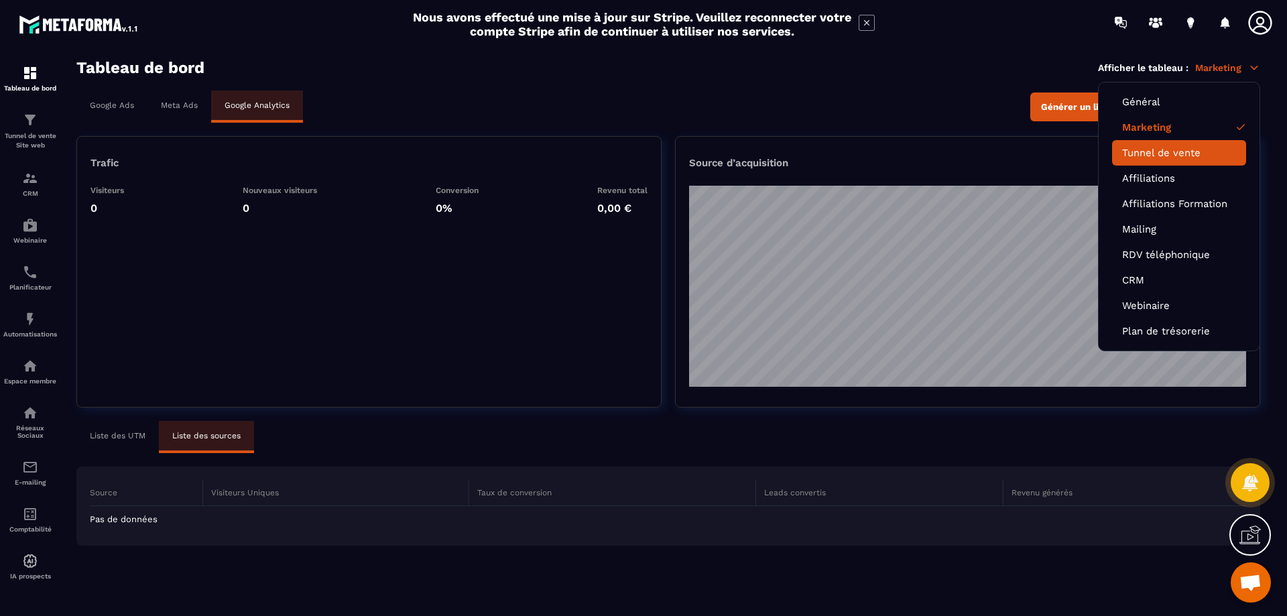
click at [1200, 151] on link "Tunnel de vente" at bounding box center [1179, 153] width 114 height 12
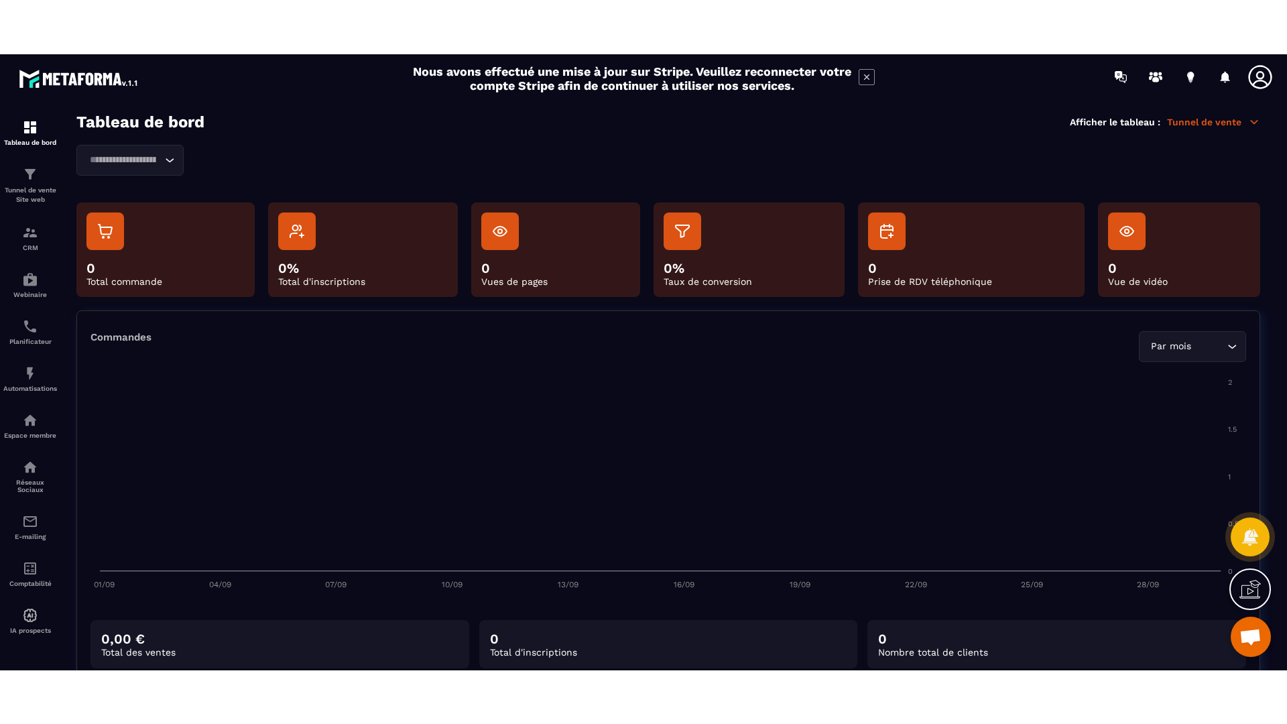
scroll to position [32, 0]
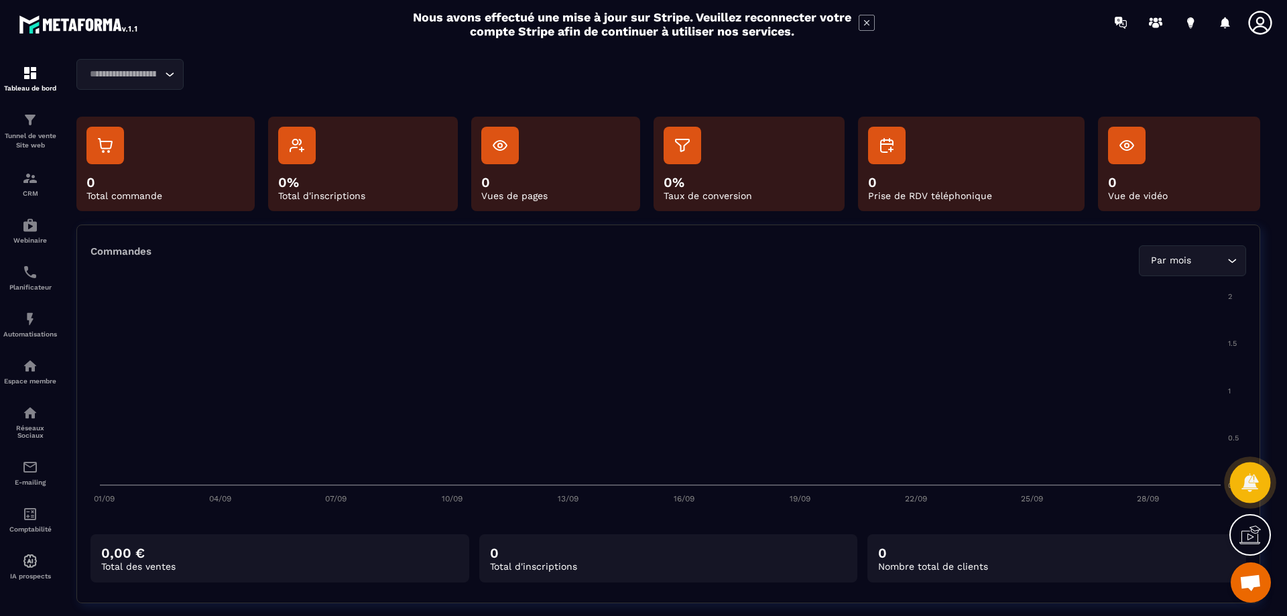
click at [1251, 485] on icon at bounding box center [1249, 482] width 17 height 18
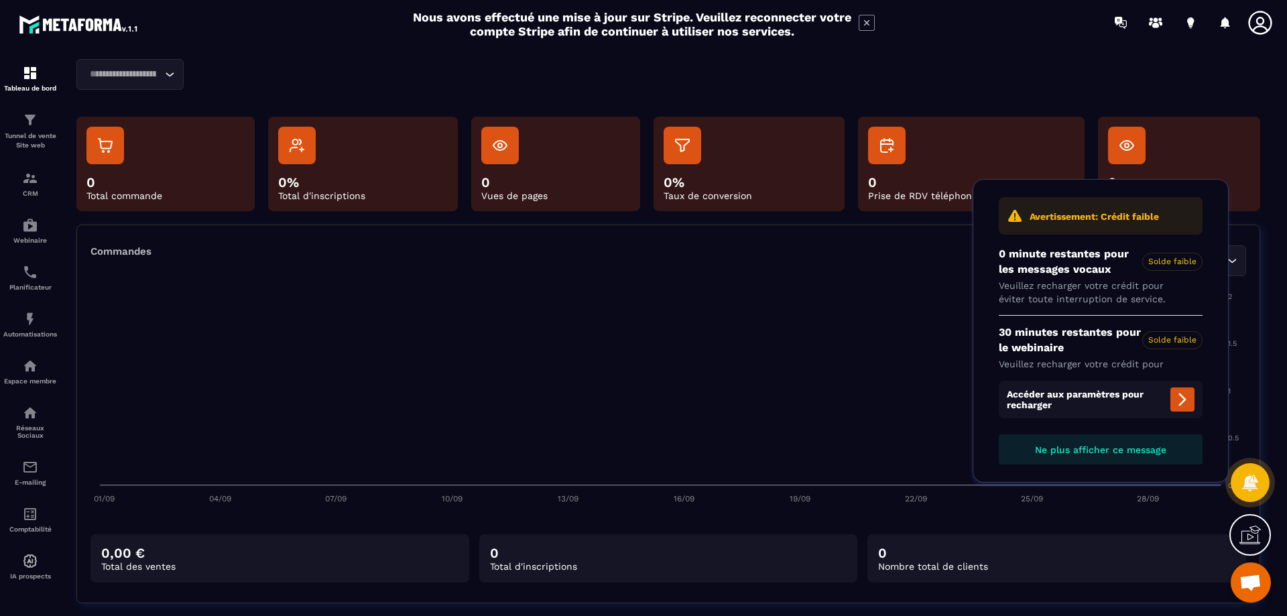
click at [1251, 542] on icon at bounding box center [1249, 534] width 21 height 21
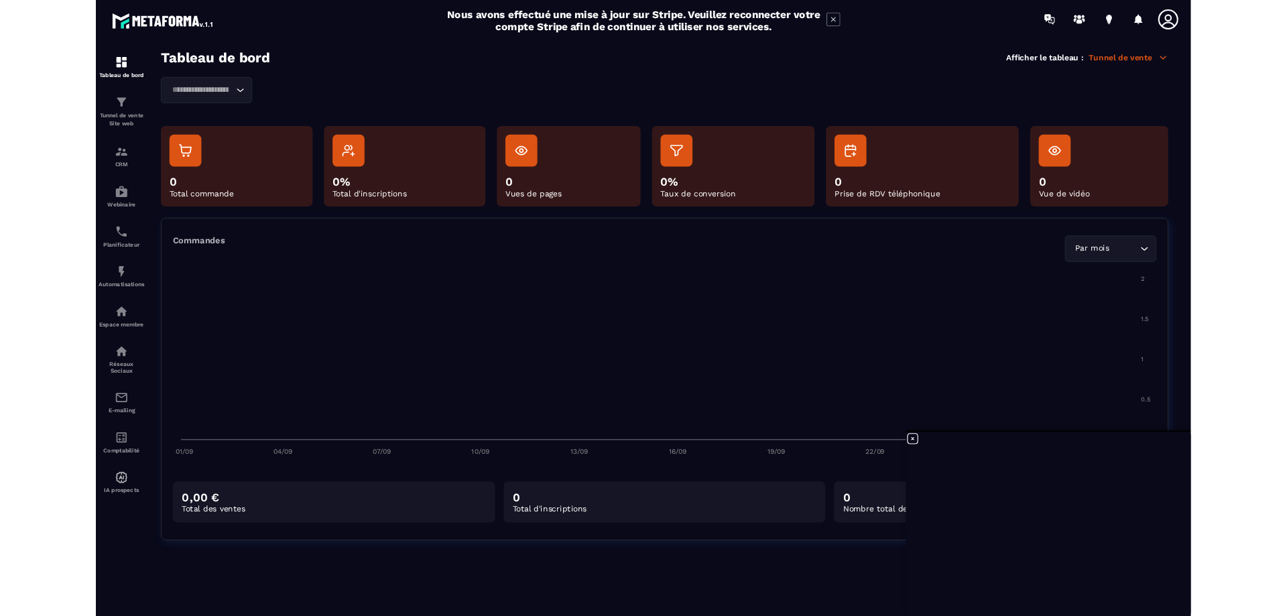
scroll to position [0, 0]
